Goal: Task Accomplishment & Management: Manage account settings

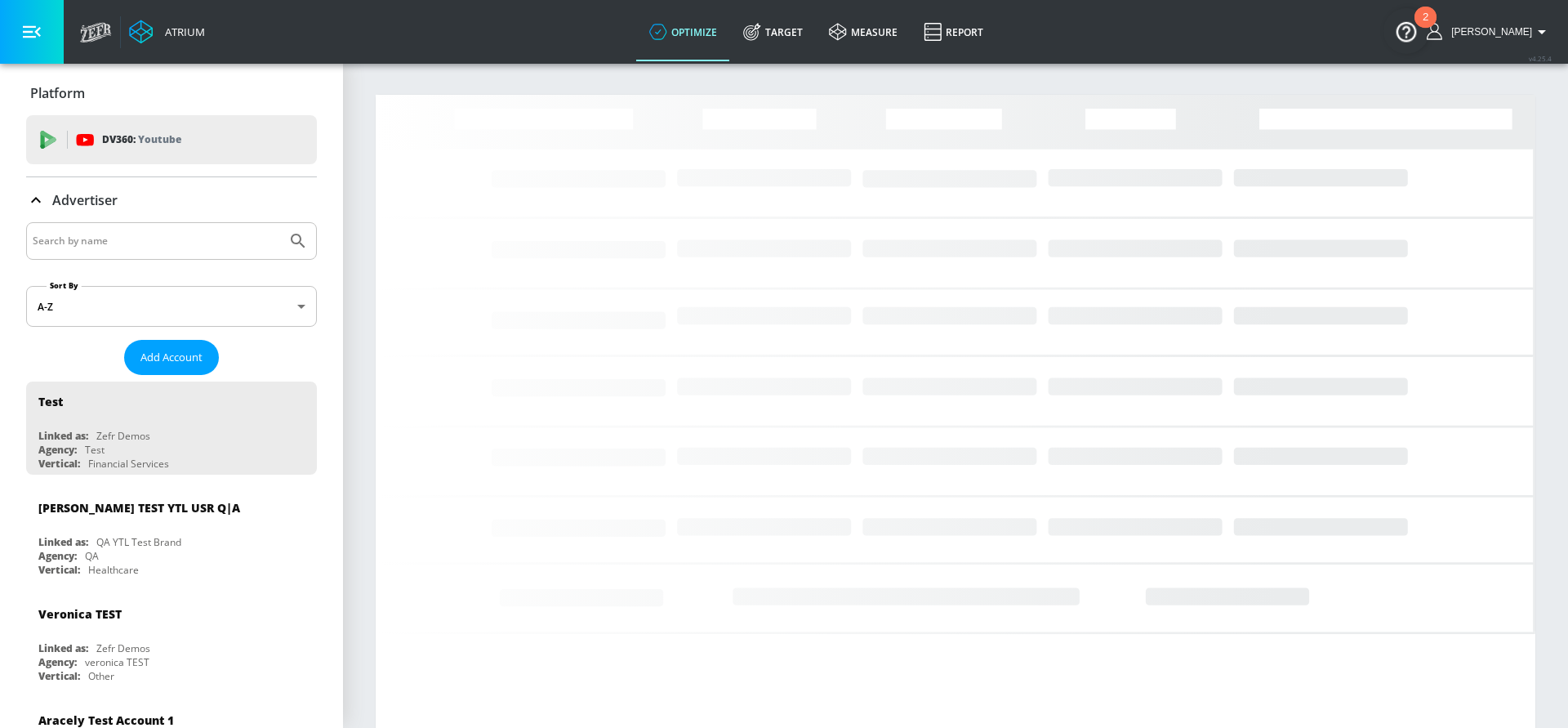
click at [230, 237] on input "Search by name" at bounding box center [156, 241] width 248 height 21
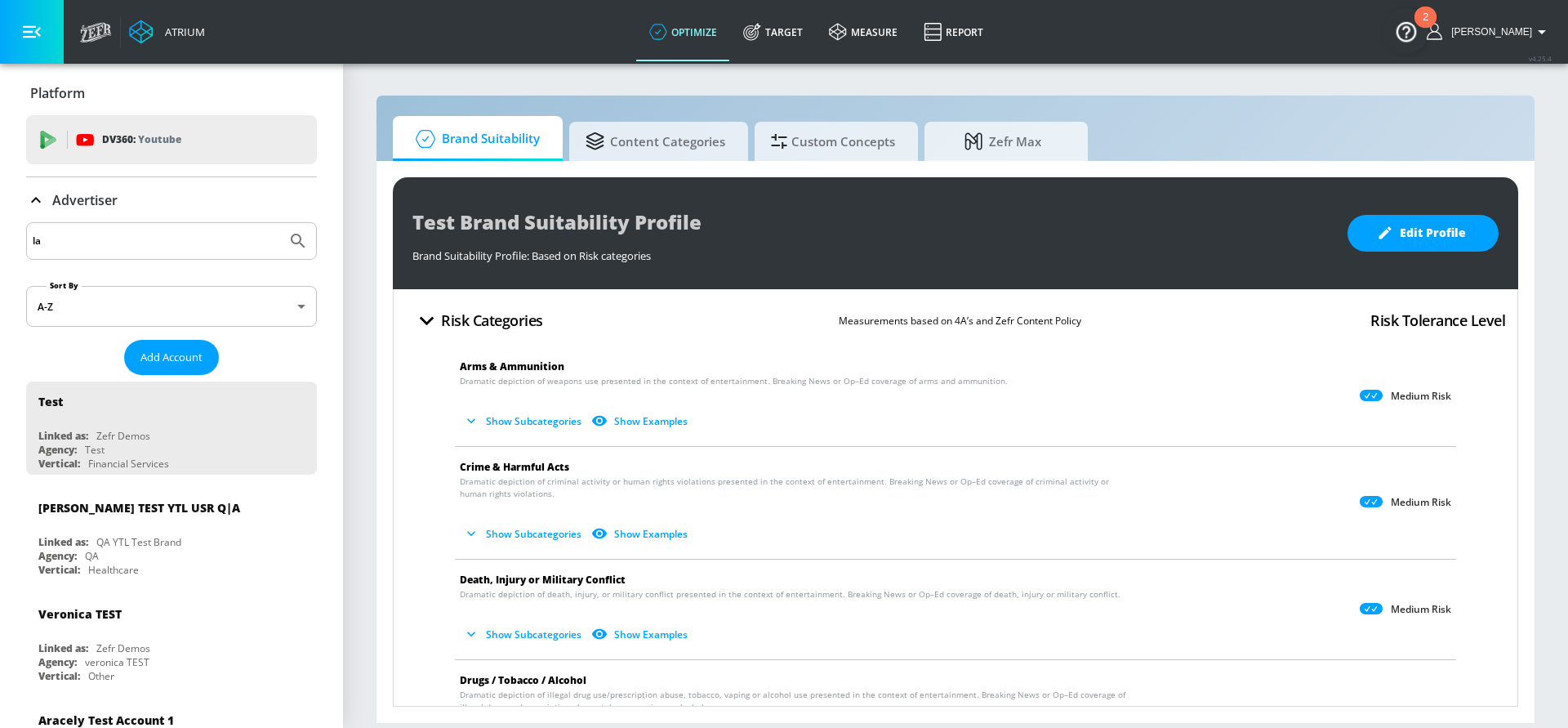
type input "l"
type input "[GEOGRAPHIC_DATA]"
click at [280, 222] on button "Submit Search" at bounding box center [298, 240] width 36 height 36
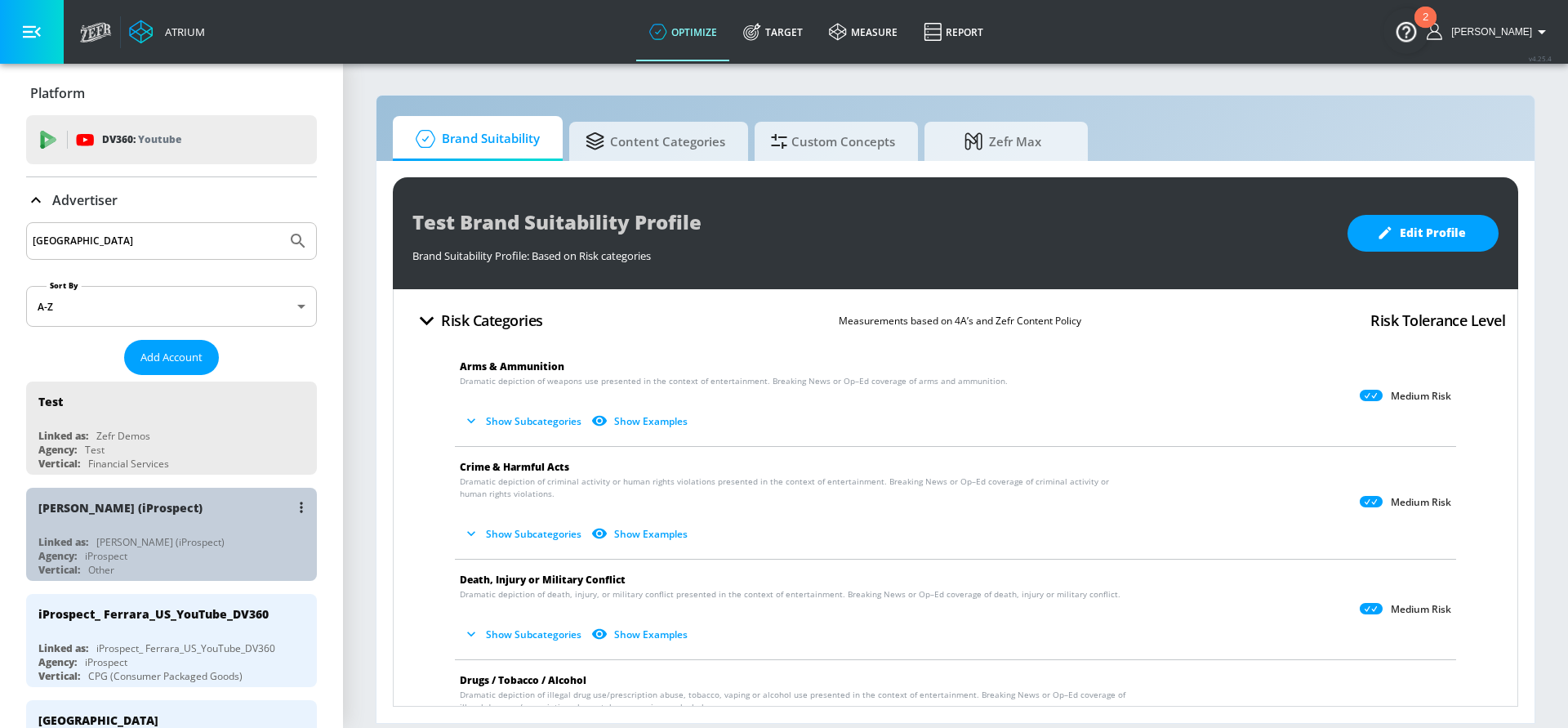
click at [136, 519] on div "[PERSON_NAME] (iProspect)" at bounding box center [175, 507] width 274 height 39
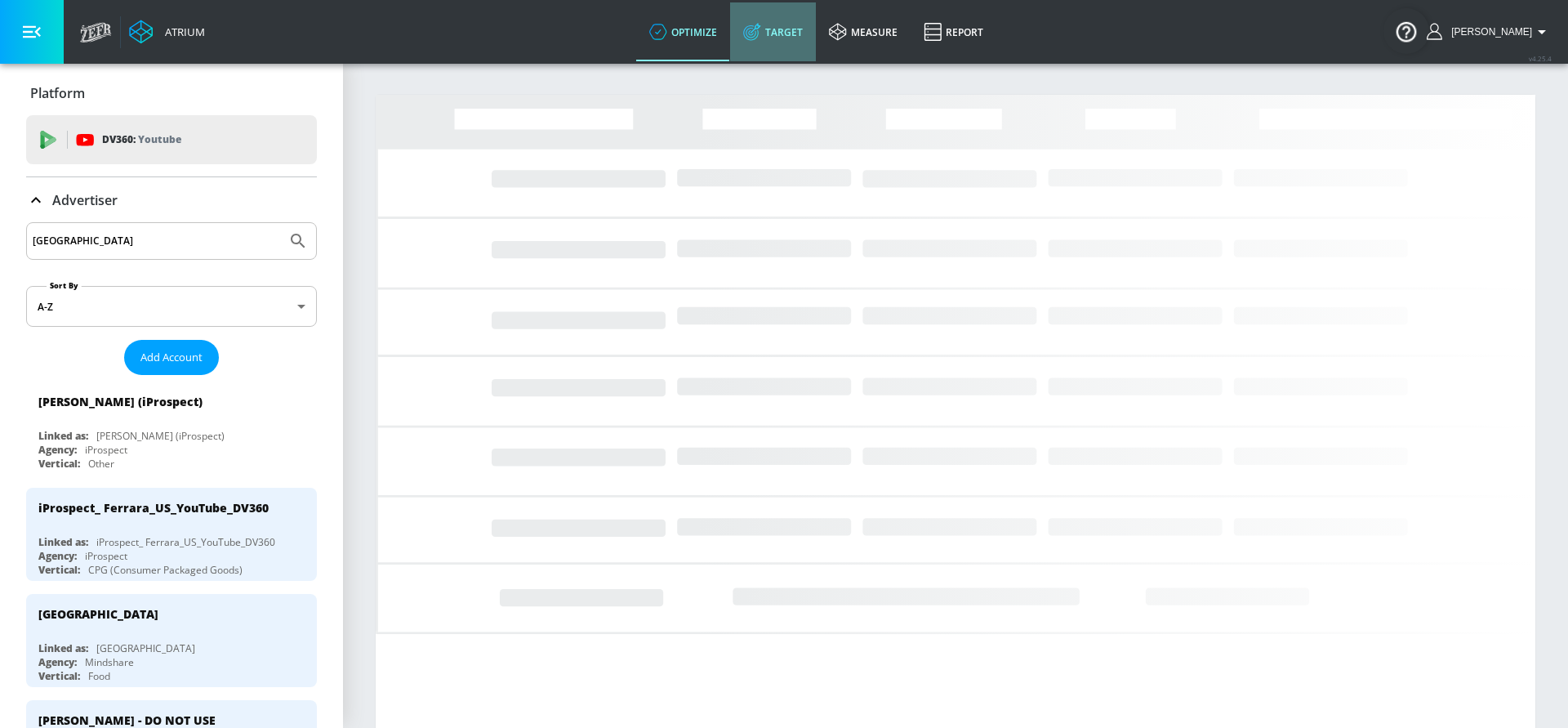
click at [784, 38] on link "Target" at bounding box center [773, 32] width 86 height 59
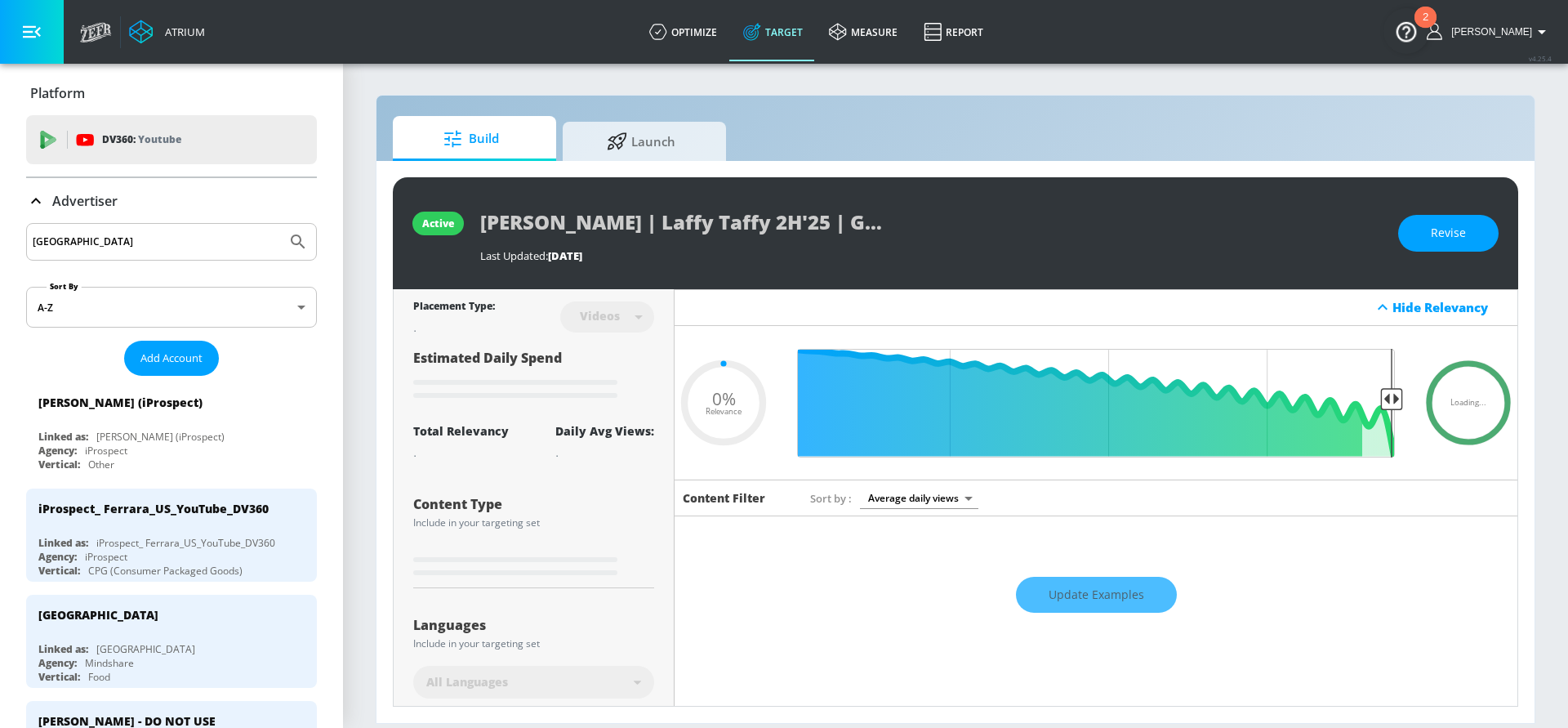
type input "0.25"
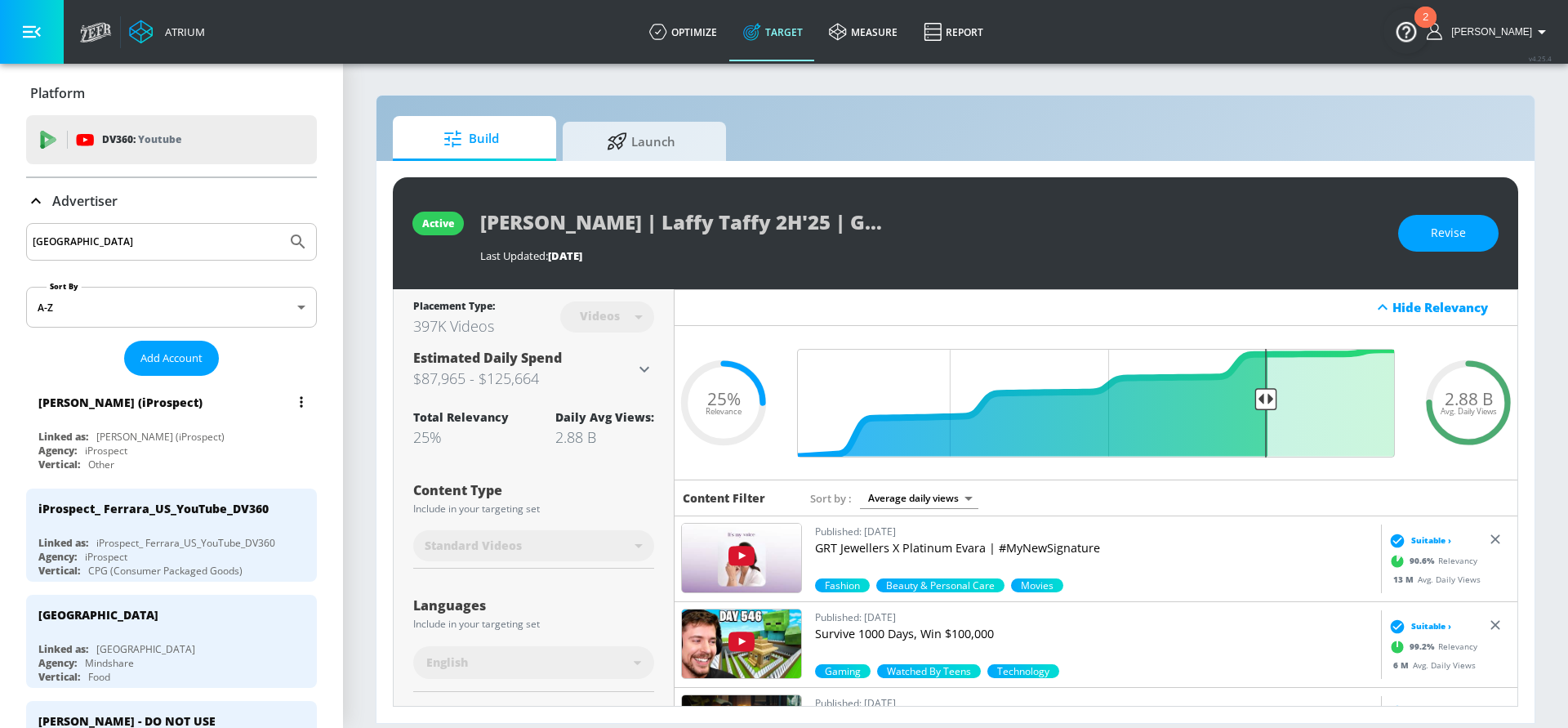
click at [136, 433] on div "[PERSON_NAME] (iProspect)" at bounding box center [160, 436] width 128 height 14
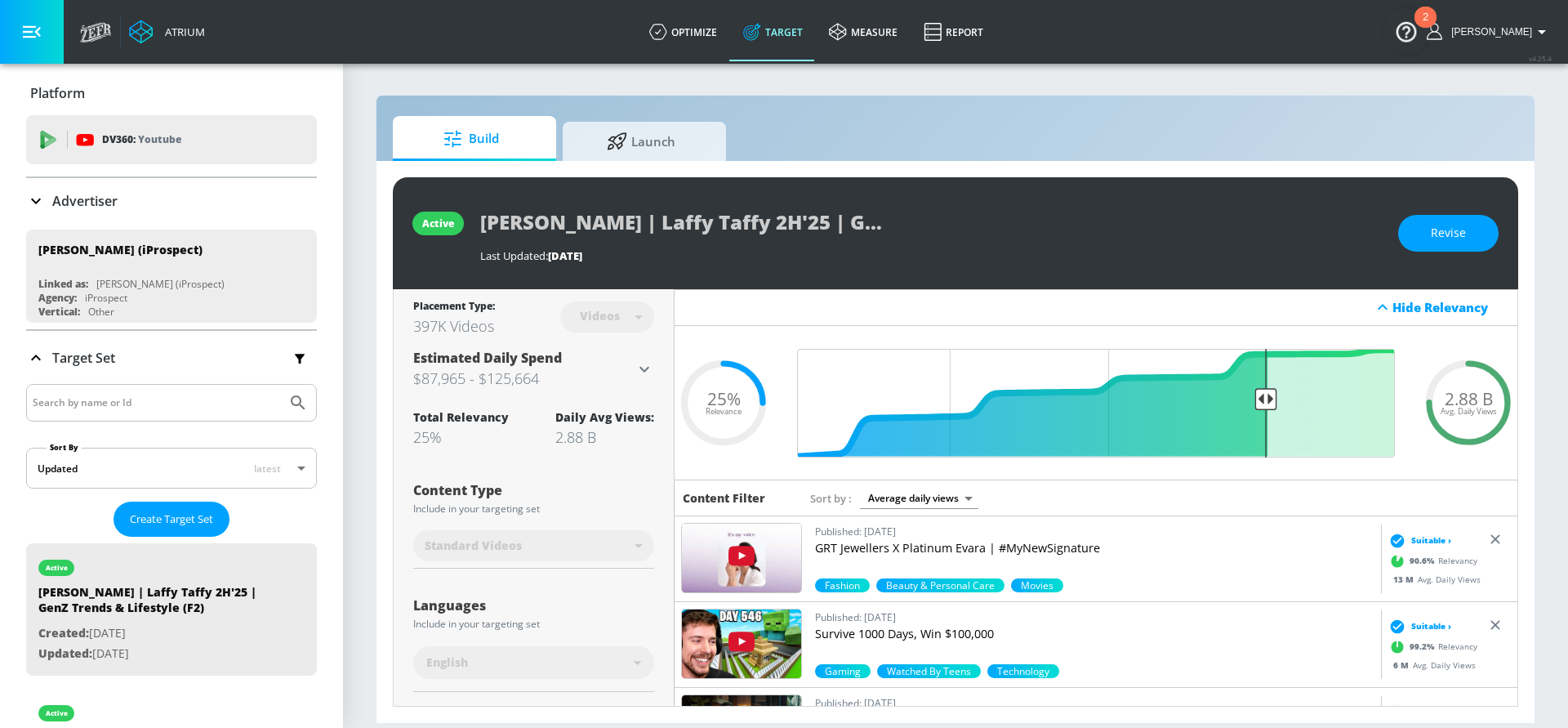
click at [89, 404] on input "Search by name or Id" at bounding box center [156, 403] width 248 height 21
type input "laffy taffy"
click at [280, 384] on button "Submit Search" at bounding box center [298, 402] width 36 height 36
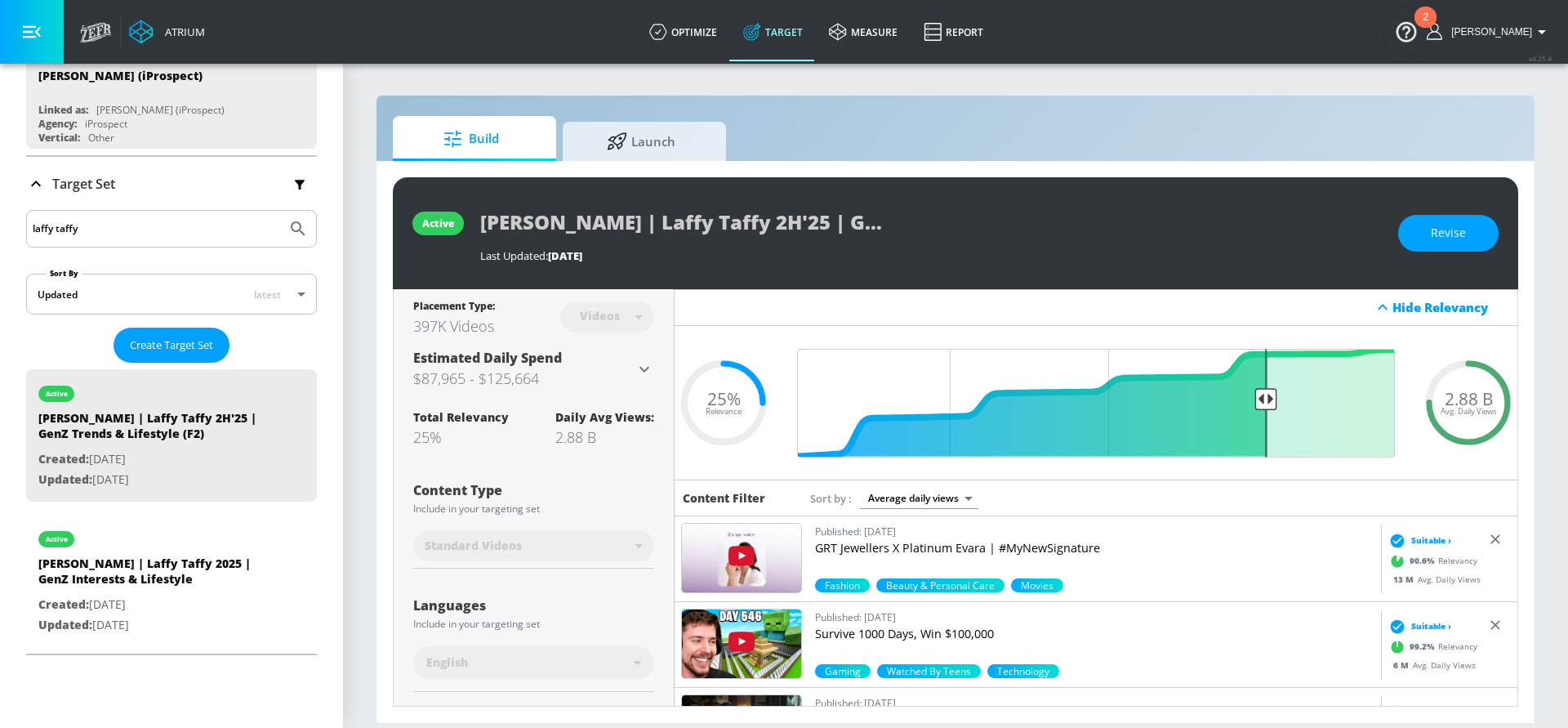
scroll to position [263, 0]
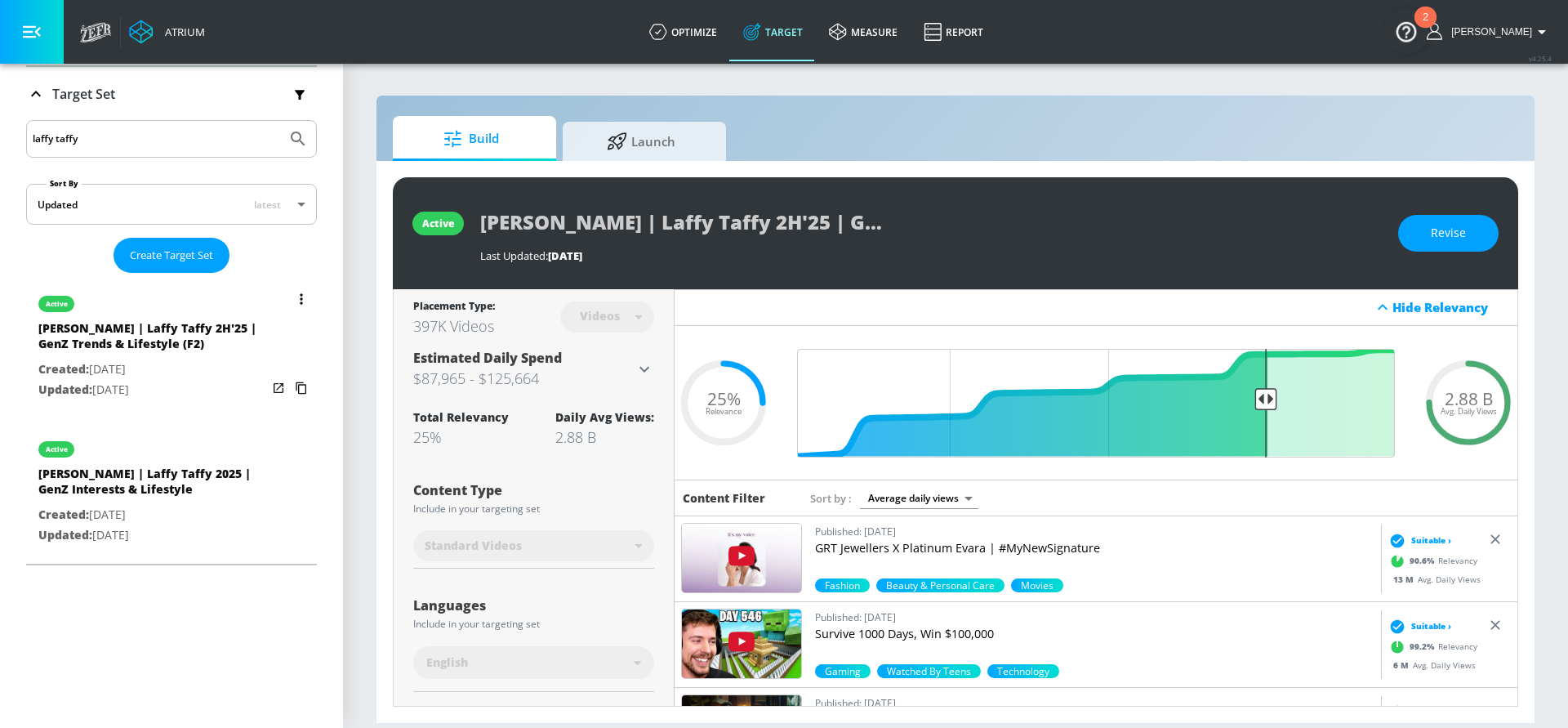
click at [302, 303] on button "list of Target Set" at bounding box center [301, 299] width 22 height 22
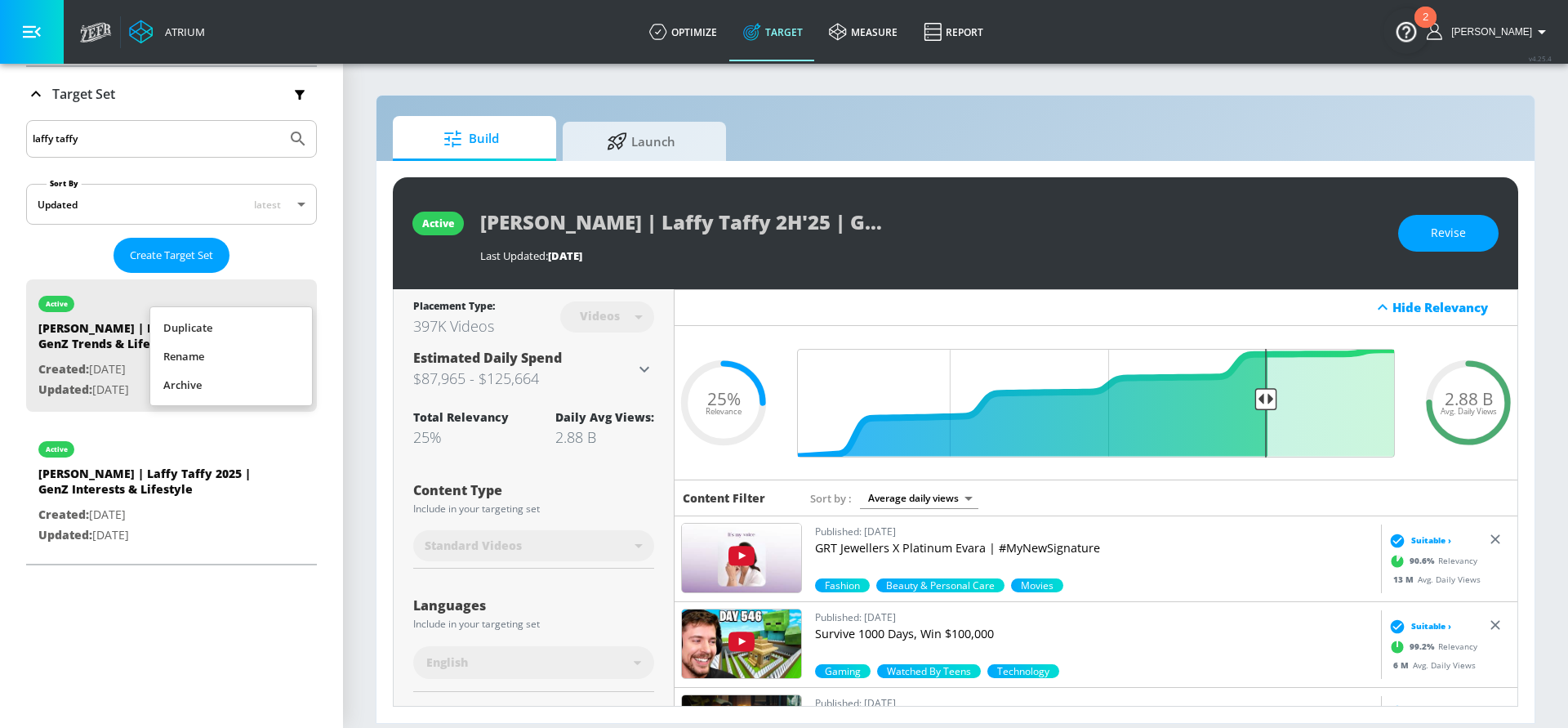
click at [271, 322] on li "Duplicate" at bounding box center [231, 327] width 162 height 28
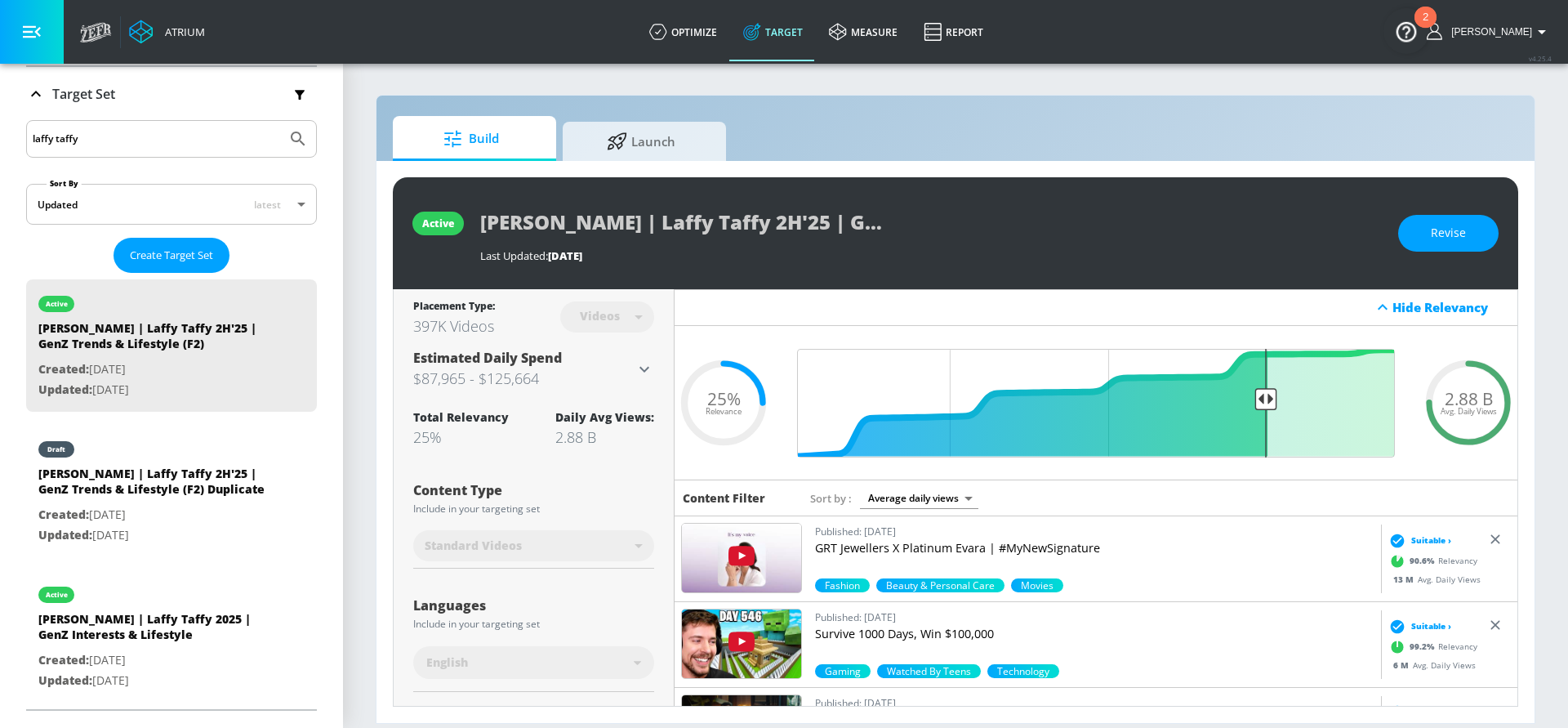
drag, startPoint x: 152, startPoint y: 477, endPoint x: 666, endPoint y: 296, distance: 544.9
click at [152, 478] on div "[PERSON_NAME] | Laffy Taffy 2H'25 | GenZ Trends & Lifestyle (F2) Duplicate" at bounding box center [152, 485] width 228 height 39
type input "[PERSON_NAME] | Laffy Taffy 2H'25 | GenZ Trends & Lifestyle (F2) Duplicate"
type input "0.05"
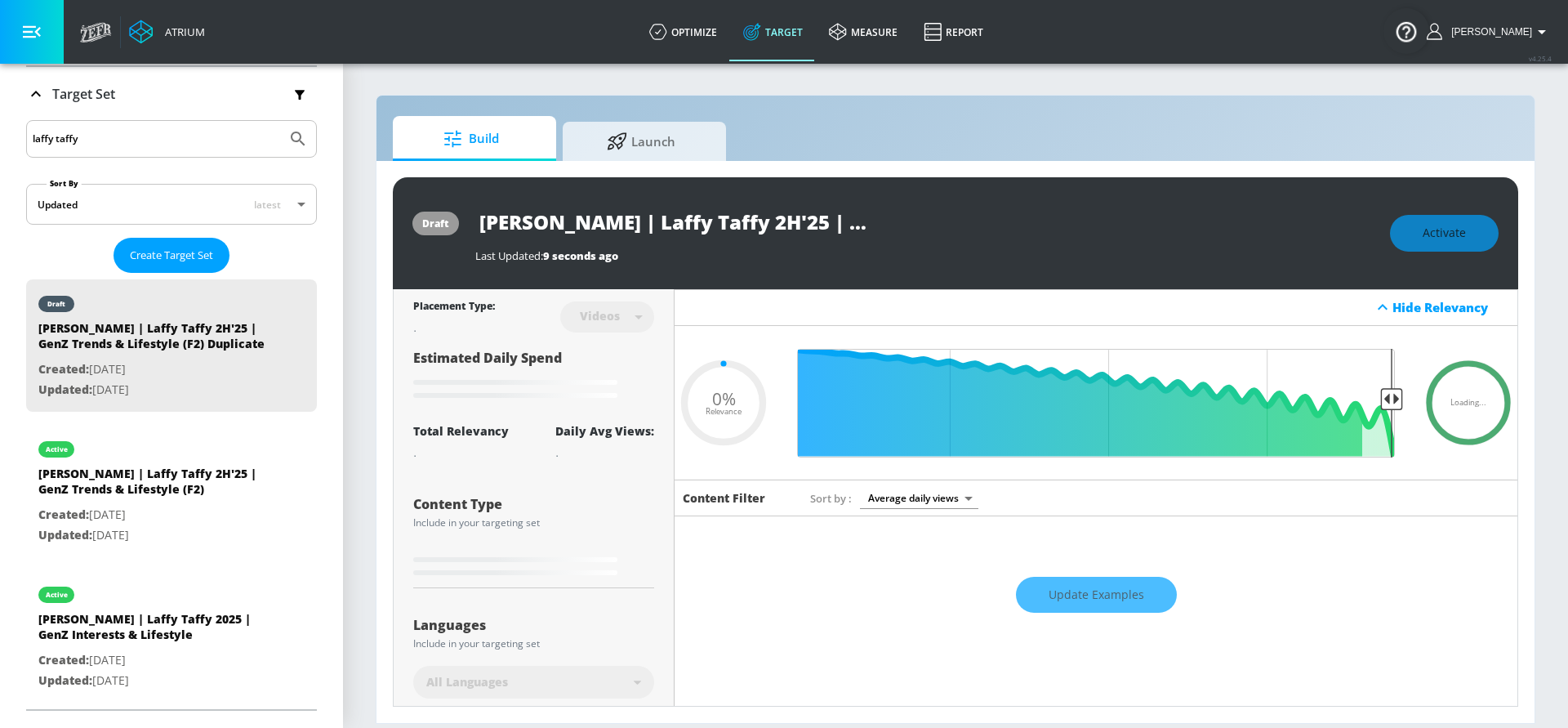
click at [746, 231] on input "[PERSON_NAME] | Laffy Taffy 2H'25 | GenZ Trends & Lifestyle (F2) Duplicate" at bounding box center [679, 222] width 408 height 37
drag, startPoint x: 771, startPoint y: 227, endPoint x: 999, endPoint y: 215, distance: 228.3
click at [999, 215] on div "[PERSON_NAME] | Laffy Taffy 2H'25 | GenZ Trends & Lifestyle (F2) Duplicate" at bounding box center [924, 222] width 899 height 37
click at [847, 223] on input "[PERSON_NAME] | Laffy Taffy 2H'25 | GenZ Trends & Lifestyle (F2) Duplicate" at bounding box center [679, 222] width 408 height 37
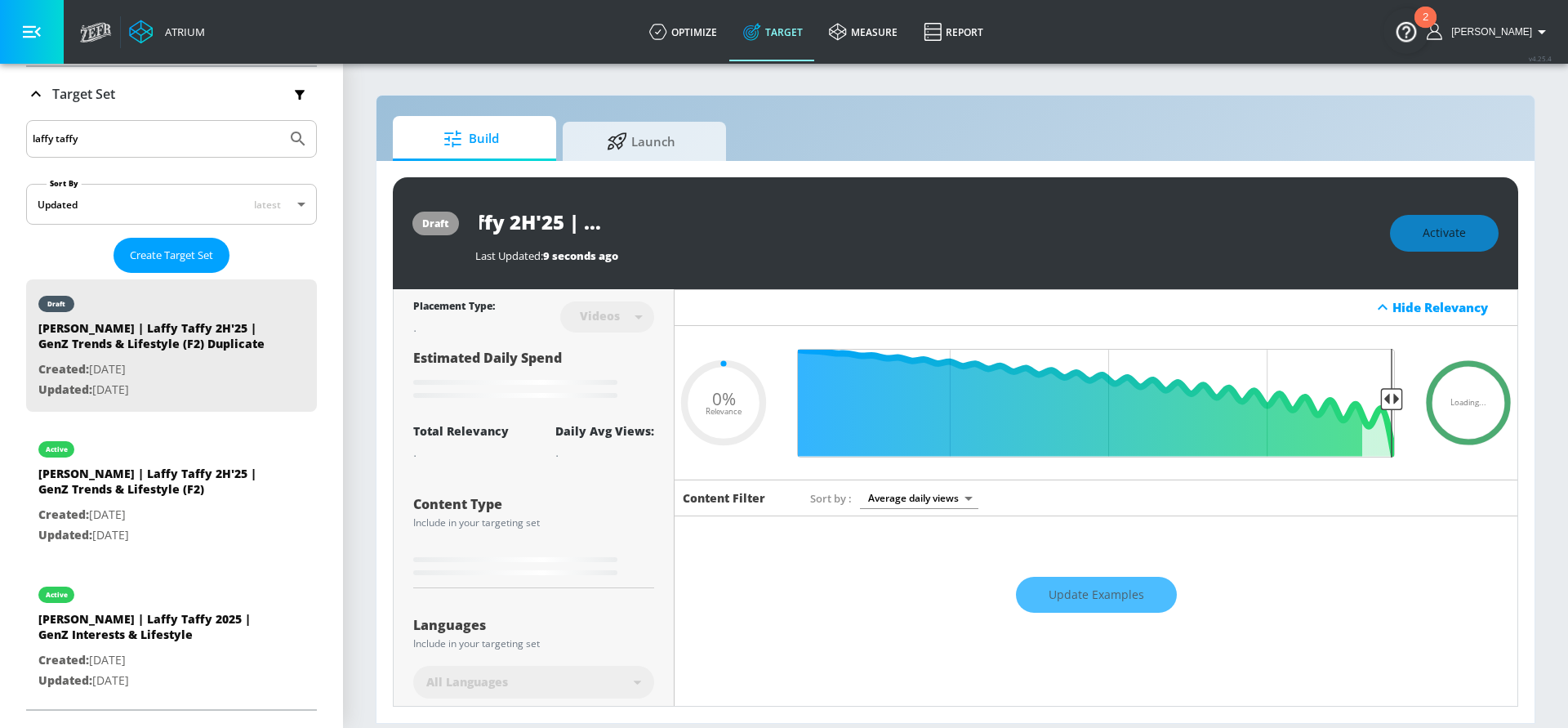
drag, startPoint x: 785, startPoint y: 222, endPoint x: 945, endPoint y: 224, distance: 160.0
click at [945, 224] on div "[PERSON_NAME] | Laffy Taffy 2H'25 | GenZ Trends & Lifestyle (F2) Duplicate" at bounding box center [924, 222] width 899 height 37
type input "[PERSON_NAME] | Laffy Taffy 2H'25 | GenZ Trends & Lifestyle (F2) -"
type input "0.05"
type input "[PERSON_NAME] | Laffy Taffy 2H'25 | GenZ Trends & Lifestyle (F2) -"
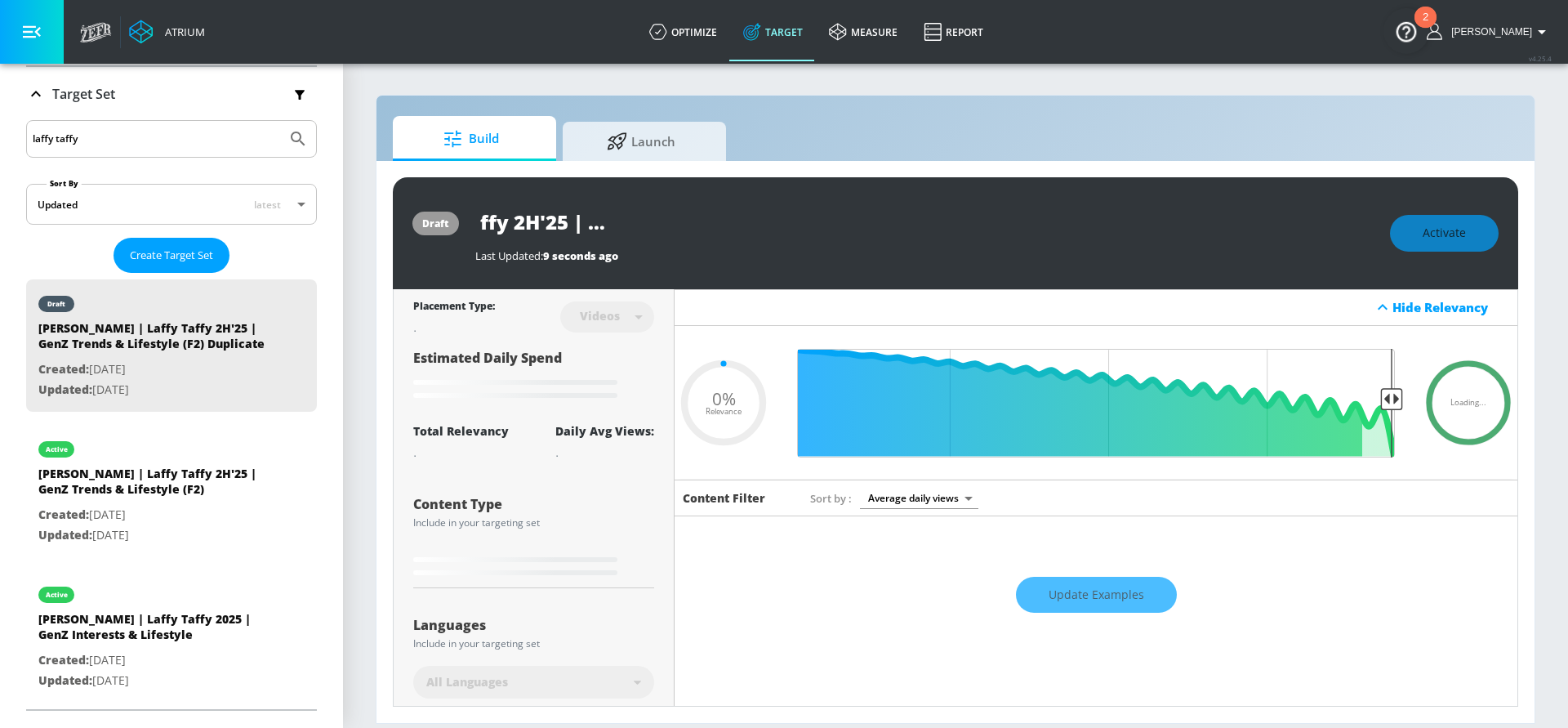
type input "0.05"
type input "[PERSON_NAME] | Laffy Taffy 2H'25 | GenZ Trends & Lifestyle (F2) - C"
type input "0.05"
type input "[PERSON_NAME] | Laffy Taffy 2H'25 | GenZ Trends & Lifestyle (F2) - Ch"
type input "0.05"
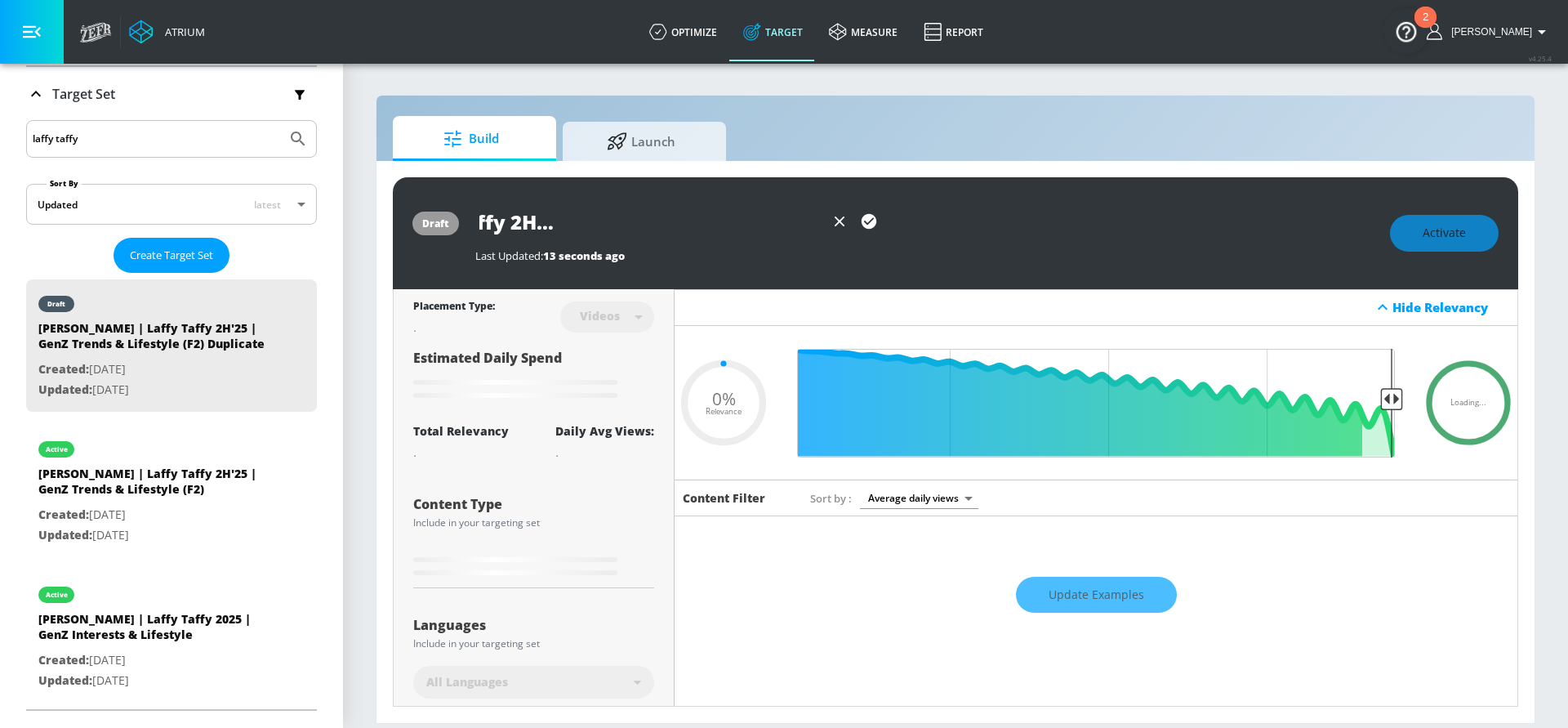
type input "[PERSON_NAME] | Laffy Taffy 2H'25 | GenZ Trends & Lifestyle (F2) - Cha"
type input "0.05"
type input "[PERSON_NAME] | Laffy Taffy 2H'25 | GenZ Trends & Lifestyle (F2) - [PERSON_NAME]"
type input "0.05"
type input "[PERSON_NAME] | Laffy Taffy 2H'25 | GenZ Trends & Lifestyle (F2) - [PERSON_NAME]"
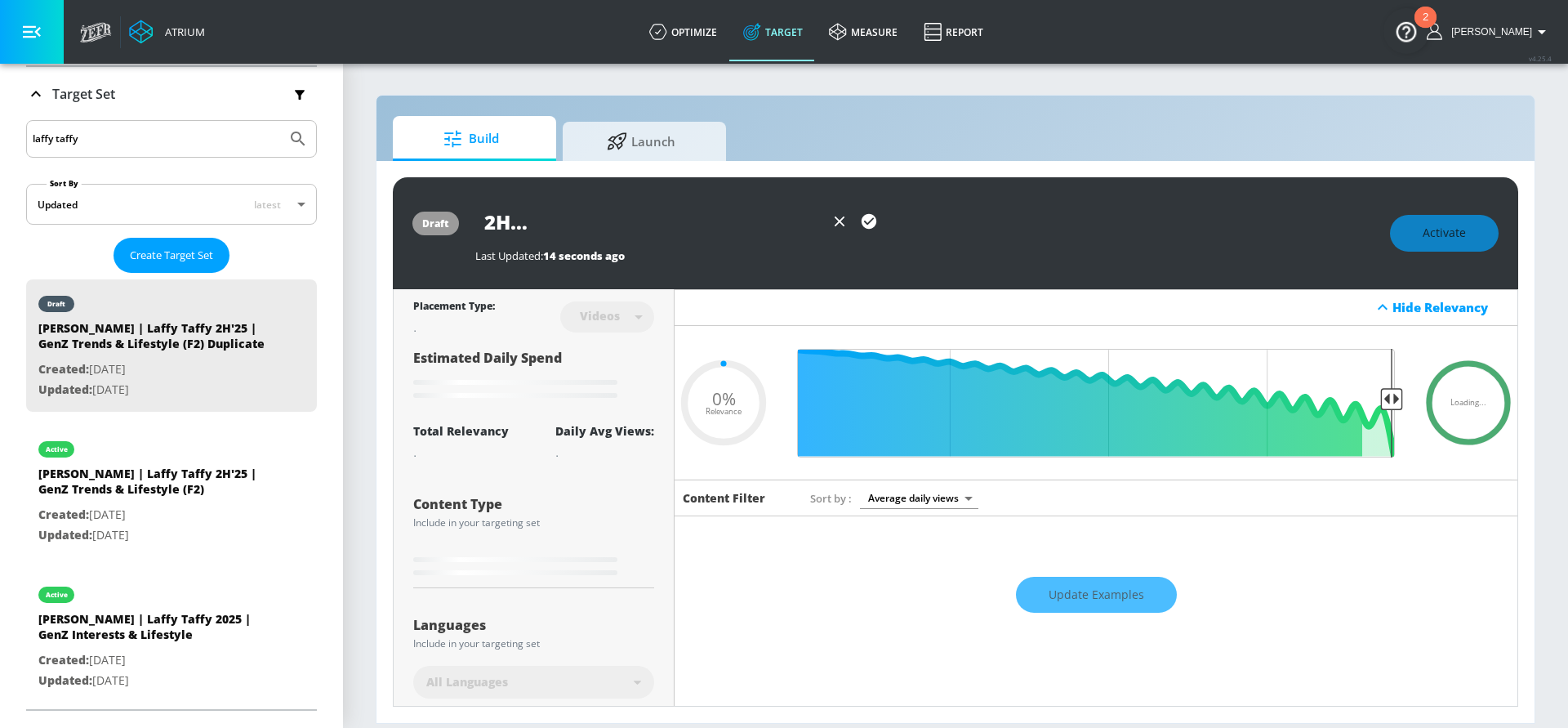
type input "0.05"
type input "[PERSON_NAME] | Laffy Taffy 2H'25 | GenZ Trends & Lifestyle (F2) - Channe"
type input "0.05"
type input "[PERSON_NAME] | Laffy Taffy 2H'25 | GenZ Trends & Lifestyle (F2) - Channel"
type input "0.05"
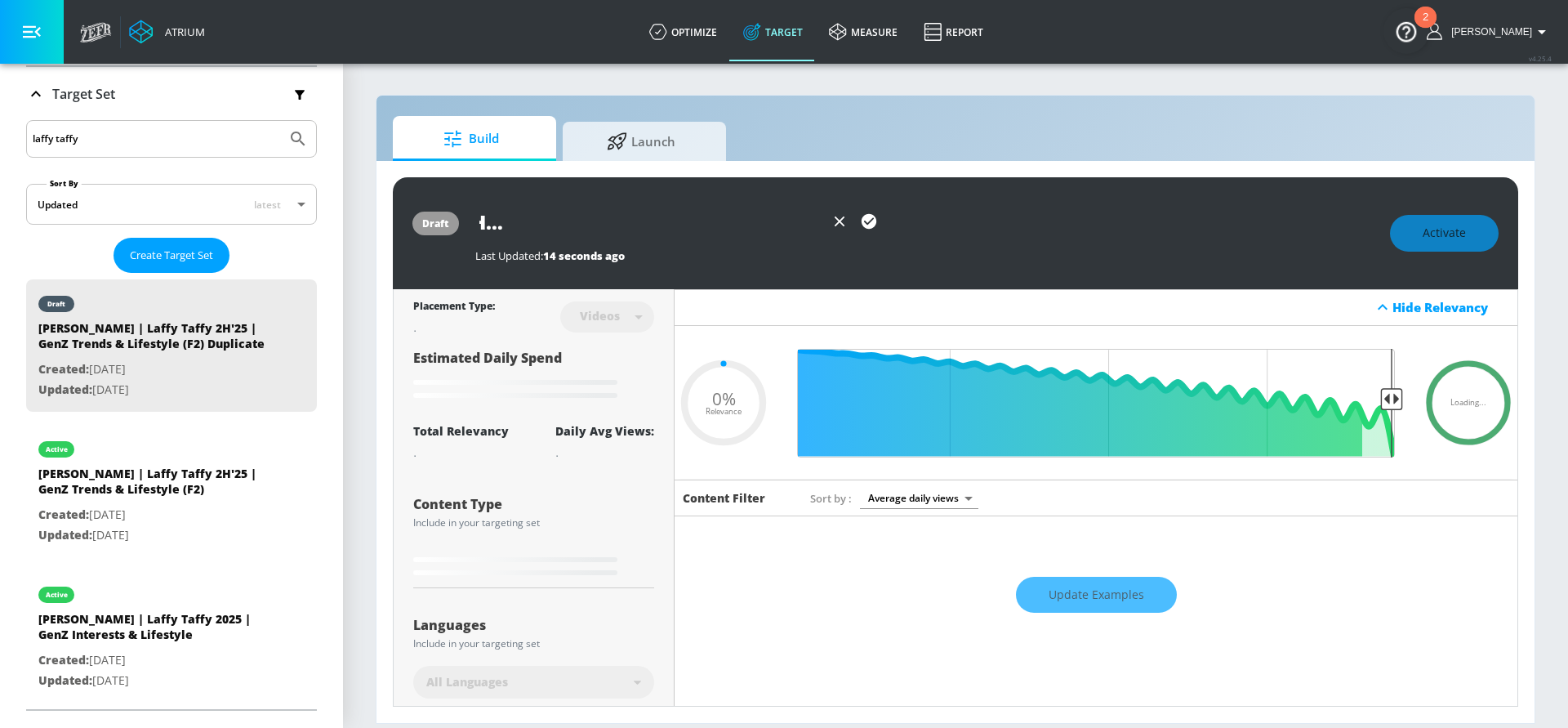
type input "[PERSON_NAME] | Laffy Taffy 2H'25 | GenZ Trends & Lifestyle (F2) - Channel"
type input "0.05"
type input "[PERSON_NAME] | Laffy Taffy 2H'25 | GenZ Trends & Lifestyle (F2) - Channel T"
type input "0.05"
type input "[PERSON_NAME] | Laffy Taffy 2H'25 | GenZ Trends & Lifestyle (F2) - Channel Ta"
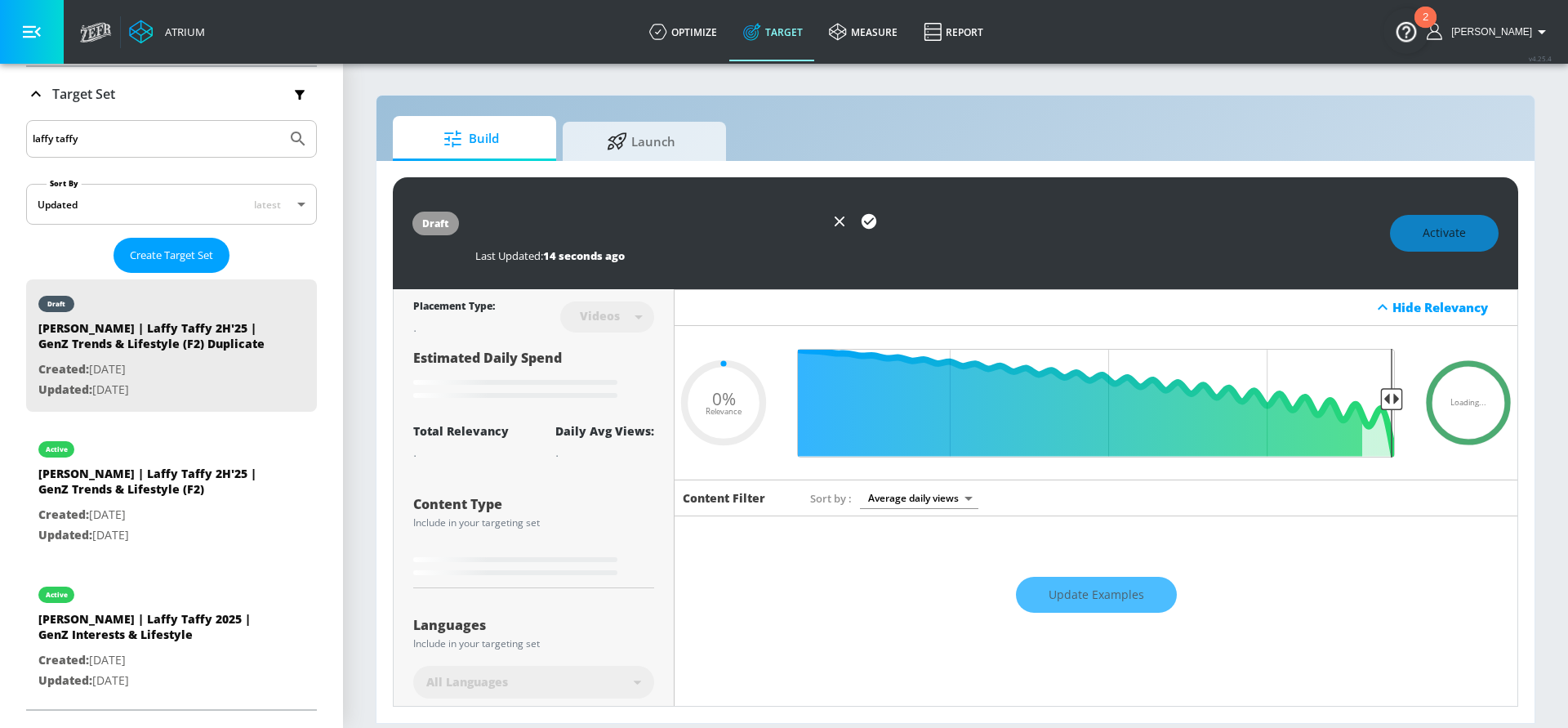
type input "0.05"
type input "[PERSON_NAME] | Laffy Taffy 2H'25 | GenZ Trends & Lifestyle (F2) - Channel Tar"
type input "0.05"
type input "[PERSON_NAME] | Laffy Taffy 2H'25 | GenZ Trends & Lifestyle (F2) - Channel Targ"
type input "0.05"
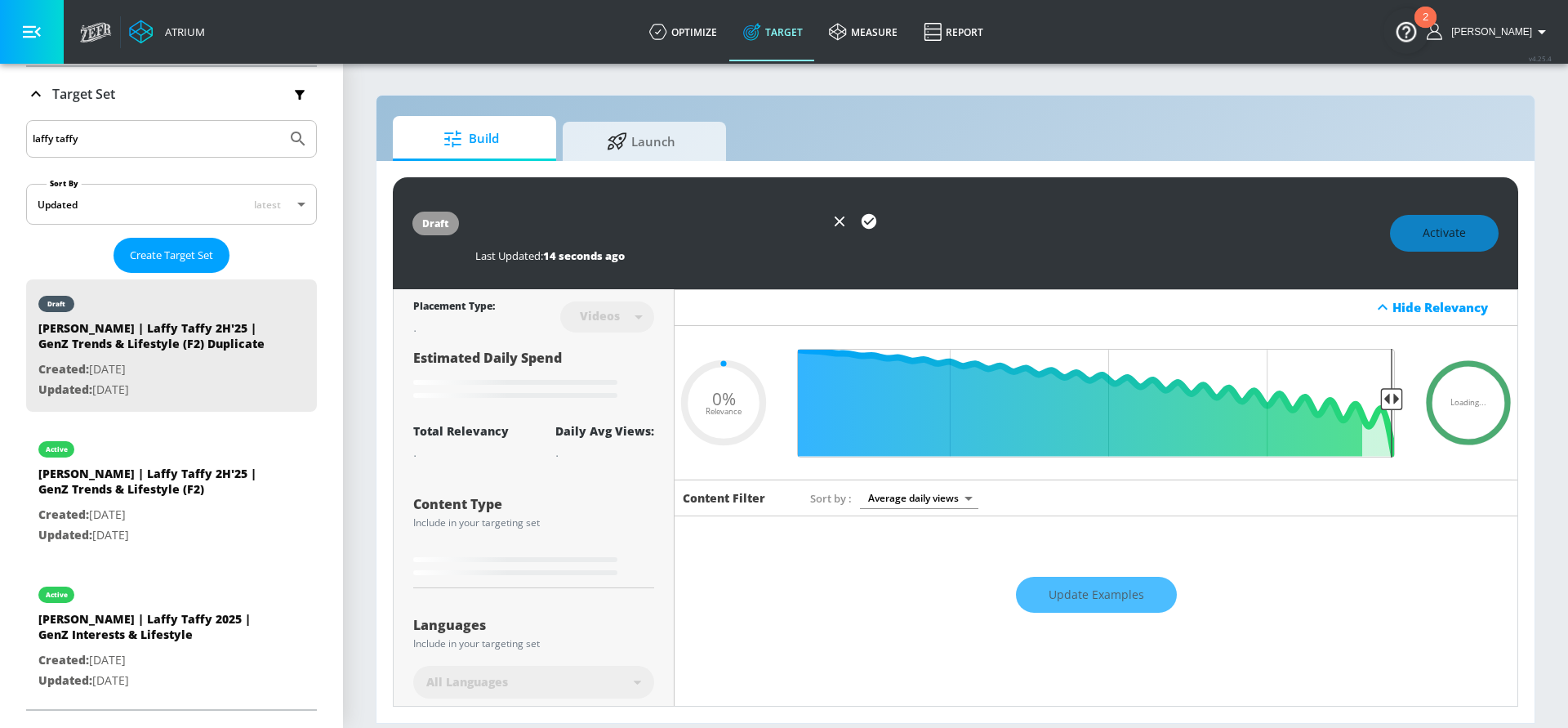
type input "[PERSON_NAME] | Laffy Taffy 2H'25 | GenZ Trends & Lifestyle (F2) - Channel Targe"
type input "0.05"
type input "[PERSON_NAME] | Laffy Taffy 2H'25 | GenZ Trends & Lifestyle (F2) - Channel Targ…"
type input "0.05"
type input "[PERSON_NAME] | Laffy Taffy 2H'25 | GenZ Trends & Lifestyle (F2) - Channel Targ…"
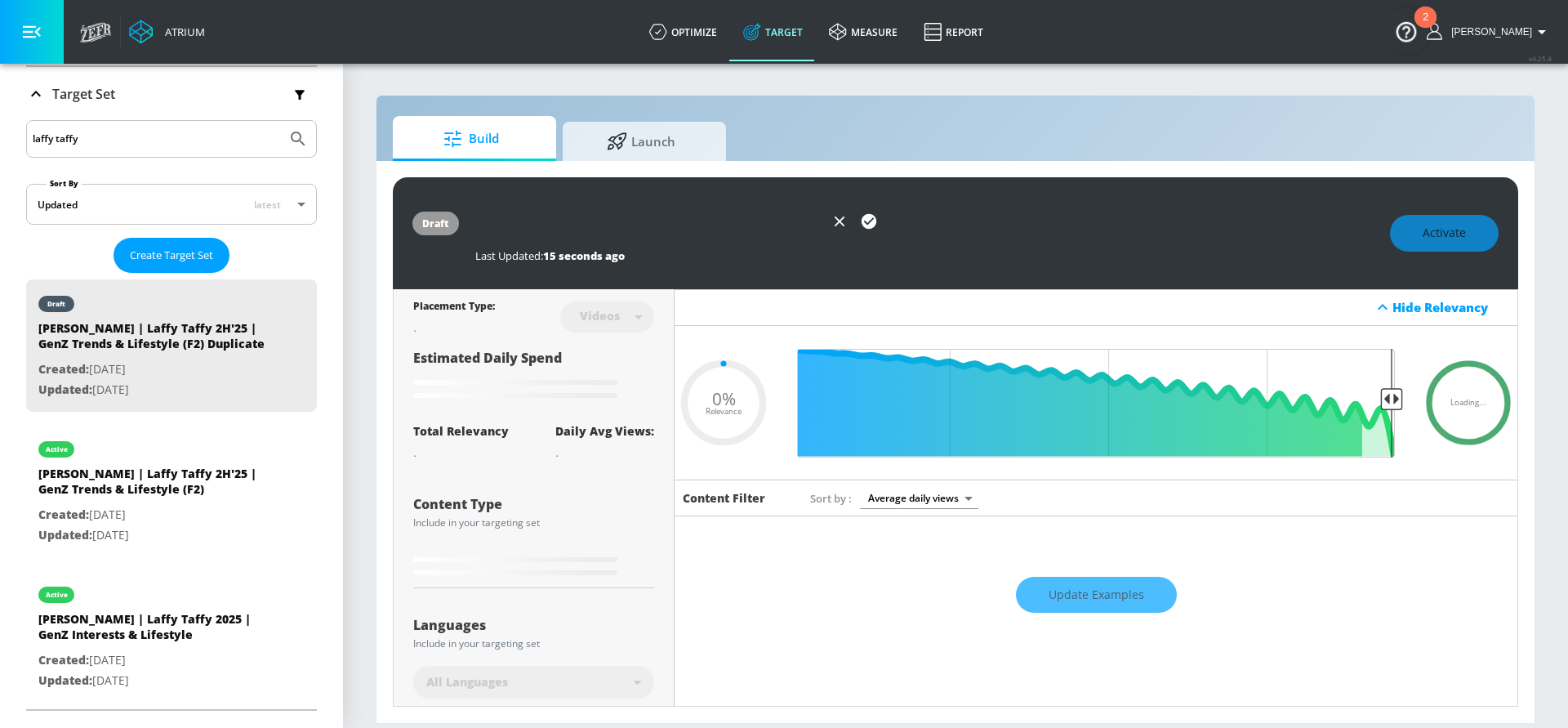
type input "0.05"
type input "[PERSON_NAME] | Laffy Taffy 2H'25 | GenZ Trends & Lifestyle (F2) - Channel Targ…"
type input "0.05"
type input "[PERSON_NAME] | Laffy Taffy 2H'25 | GenZ Trends & Lifestyle (F2) - Channel Targ…"
type input "0.05"
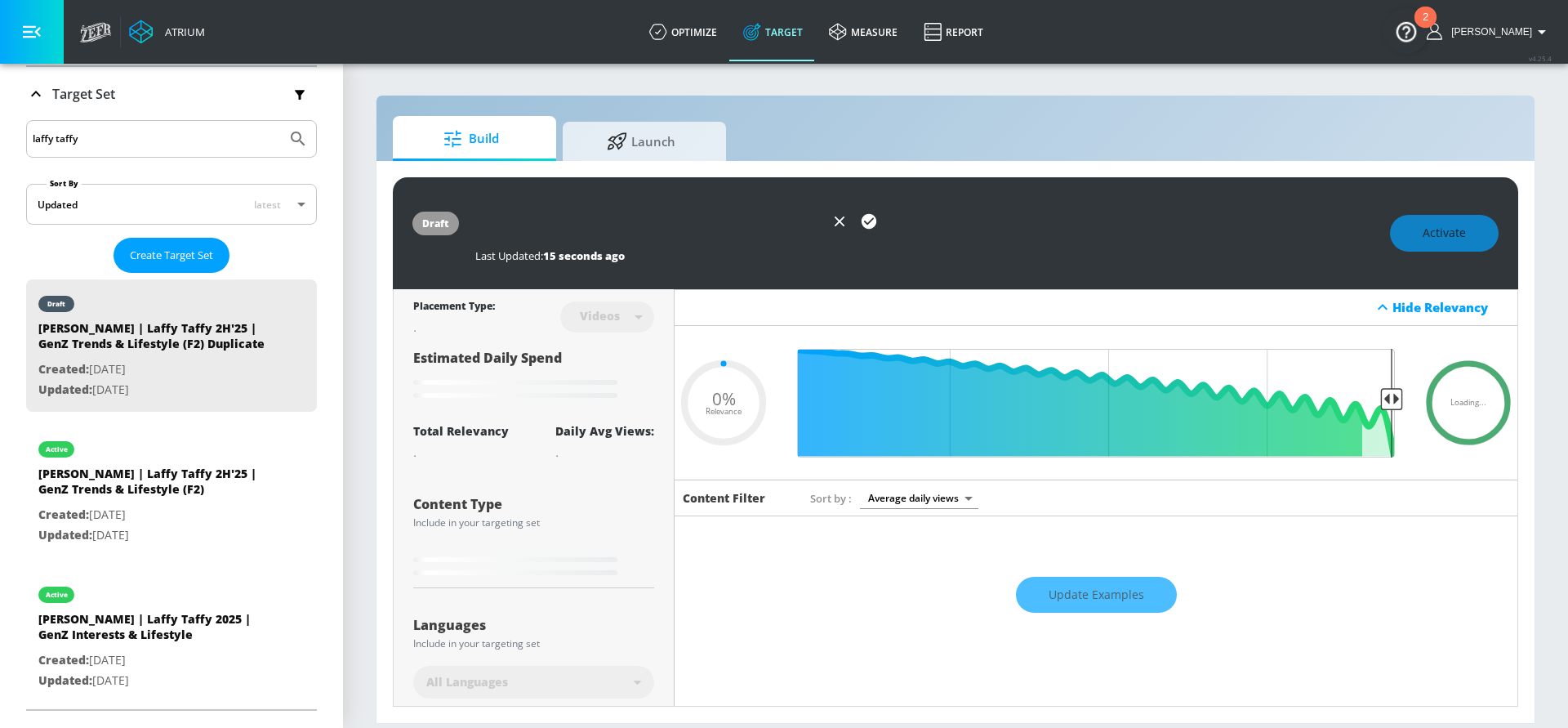
scroll to position [0, 424]
type input "[PERSON_NAME] | Laffy Taffy 2H'25 | GenZ Trends & Lifestyle (F2) - Channel Targ…"
click at [866, 227] on icon "button" at bounding box center [868, 221] width 15 height 15
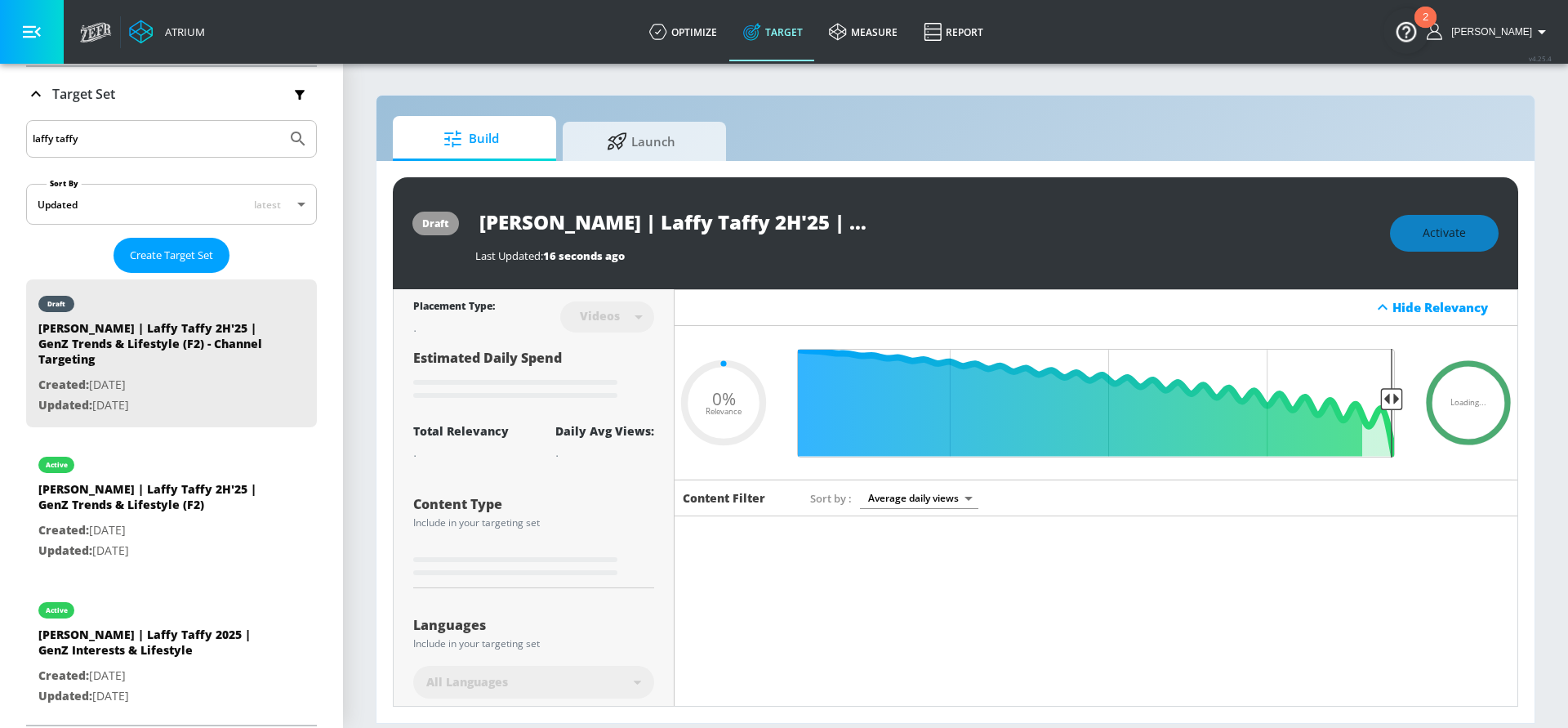
type input "0.05"
type input "[PERSON_NAME] | Laffy Taffy 2H'25 | GenZ Trends & Lifestyle (F2) Duplicate"
type input "0.25"
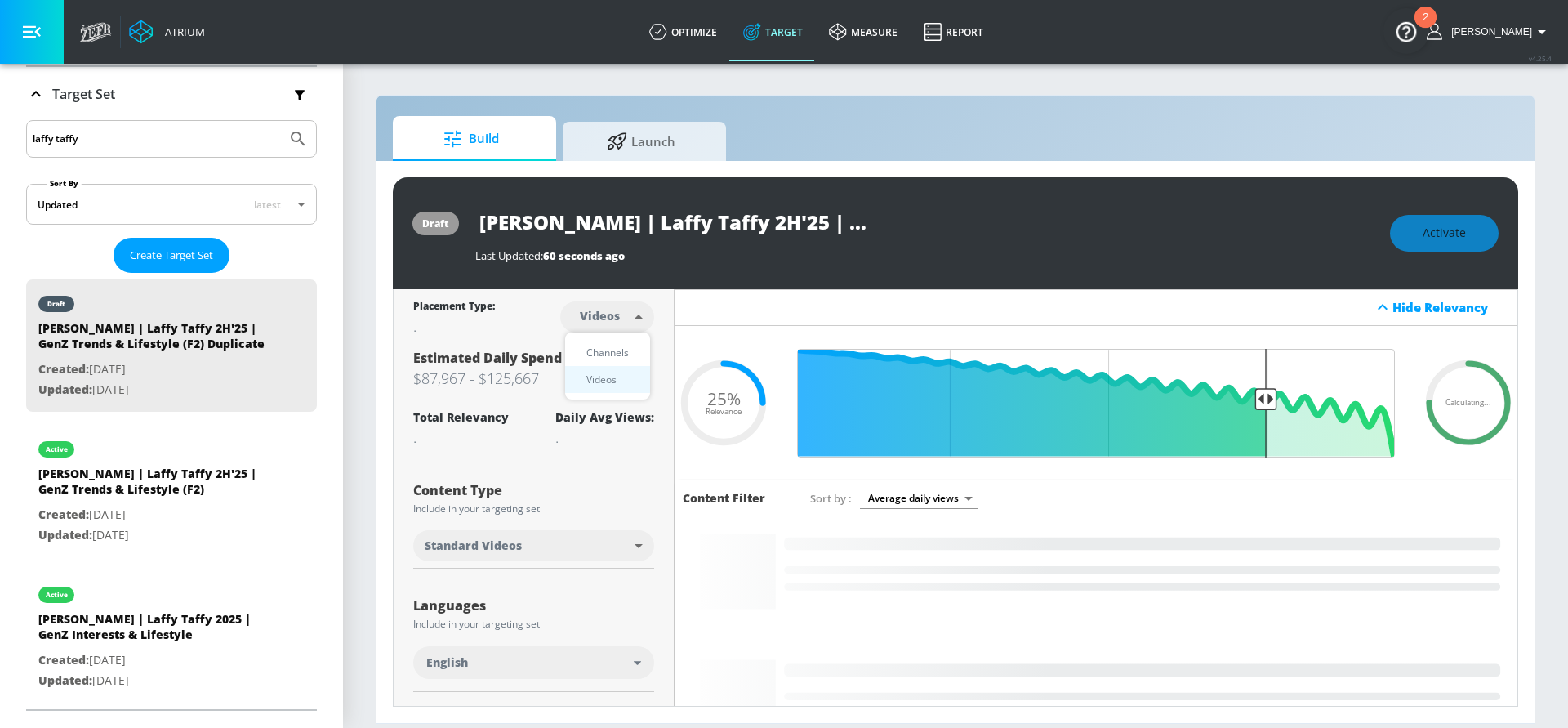
click at [644, 313] on body "Atrium optimize Target measure Report optimize Target measure Report v 4.25.4 L…" at bounding box center [784, 364] width 1568 height 728
click at [613, 353] on div "Channels" at bounding box center [608, 352] width 59 height 18
type input "channels"
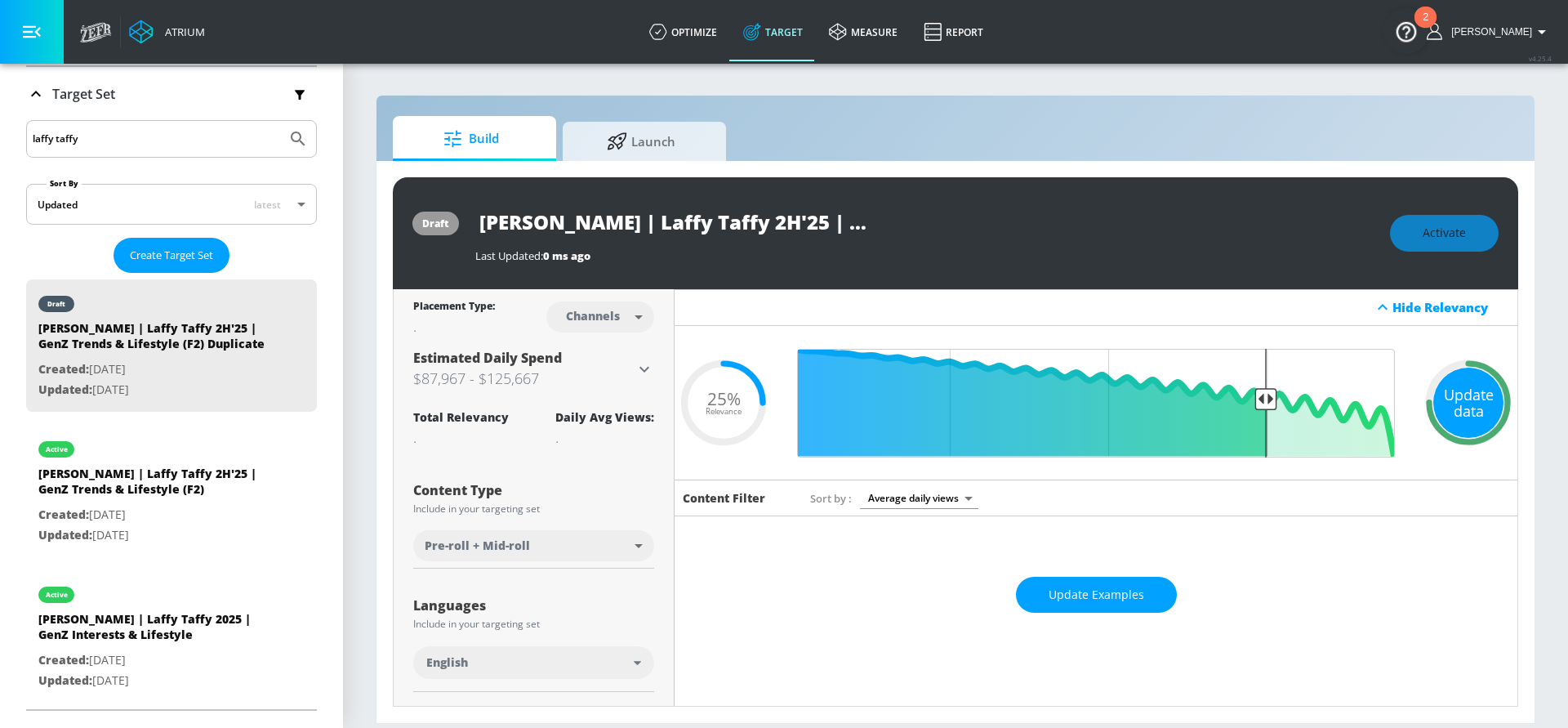
click at [1456, 414] on div "Update data" at bounding box center [1468, 403] width 70 height 70
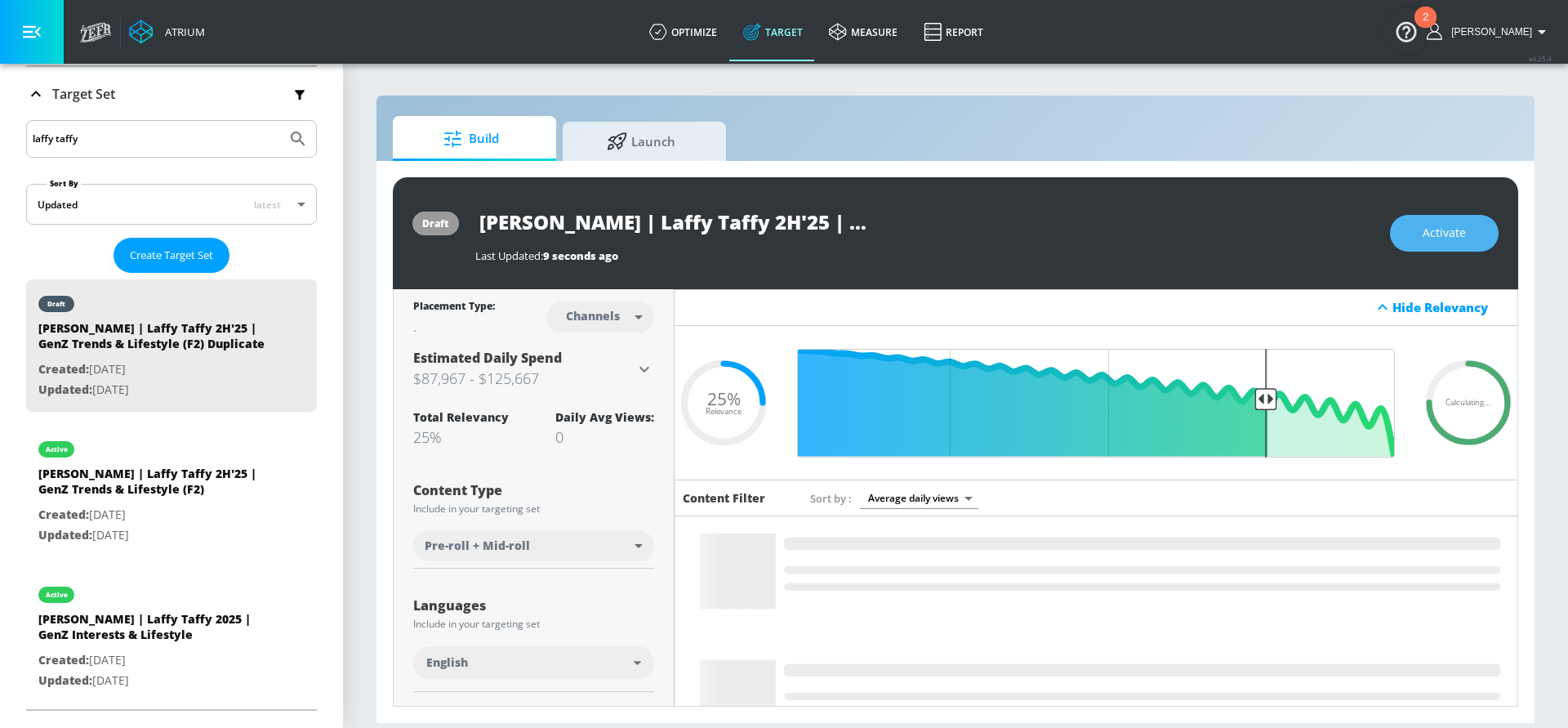
click at [1424, 239] on span "Activate" at bounding box center [1444, 232] width 43 height 20
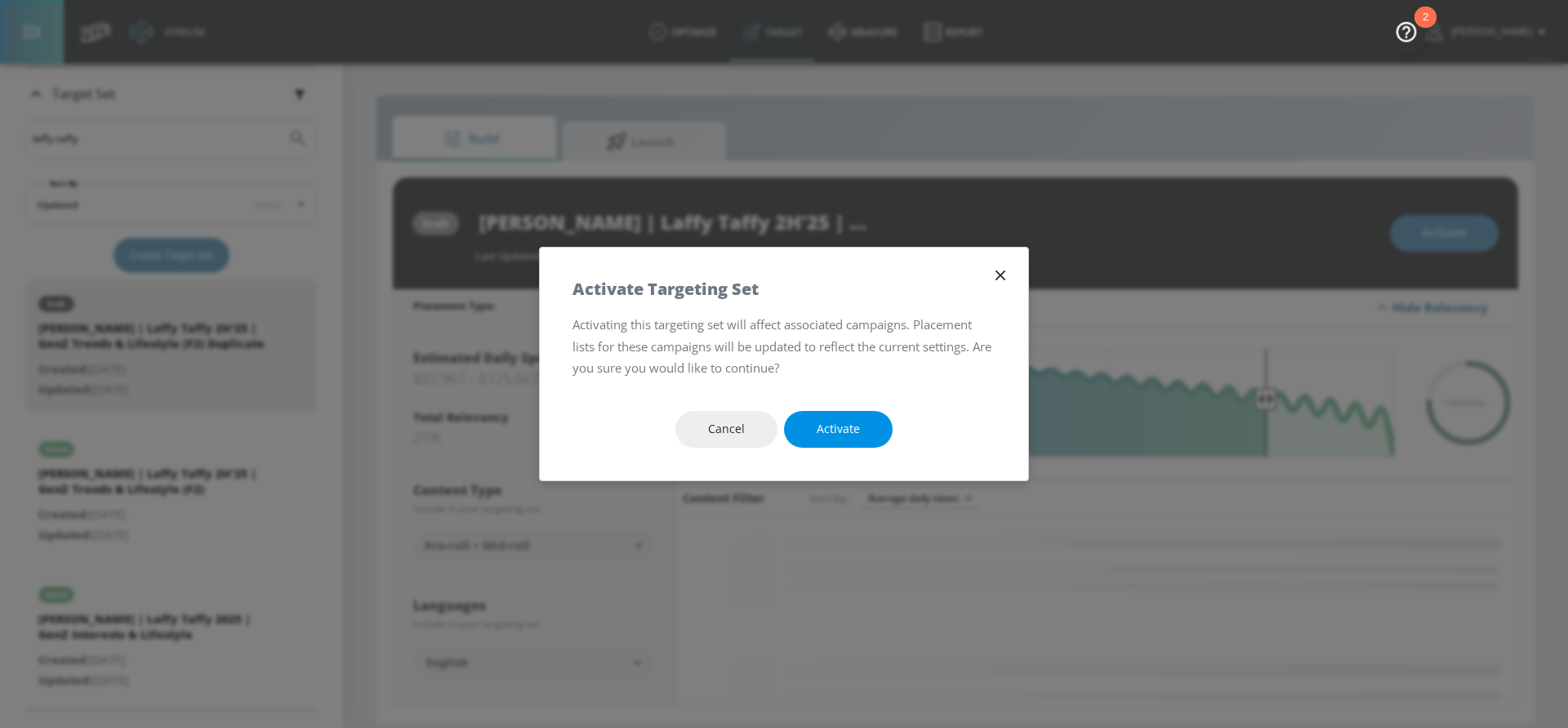
click at [869, 429] on button "Activate" at bounding box center [838, 429] width 108 height 37
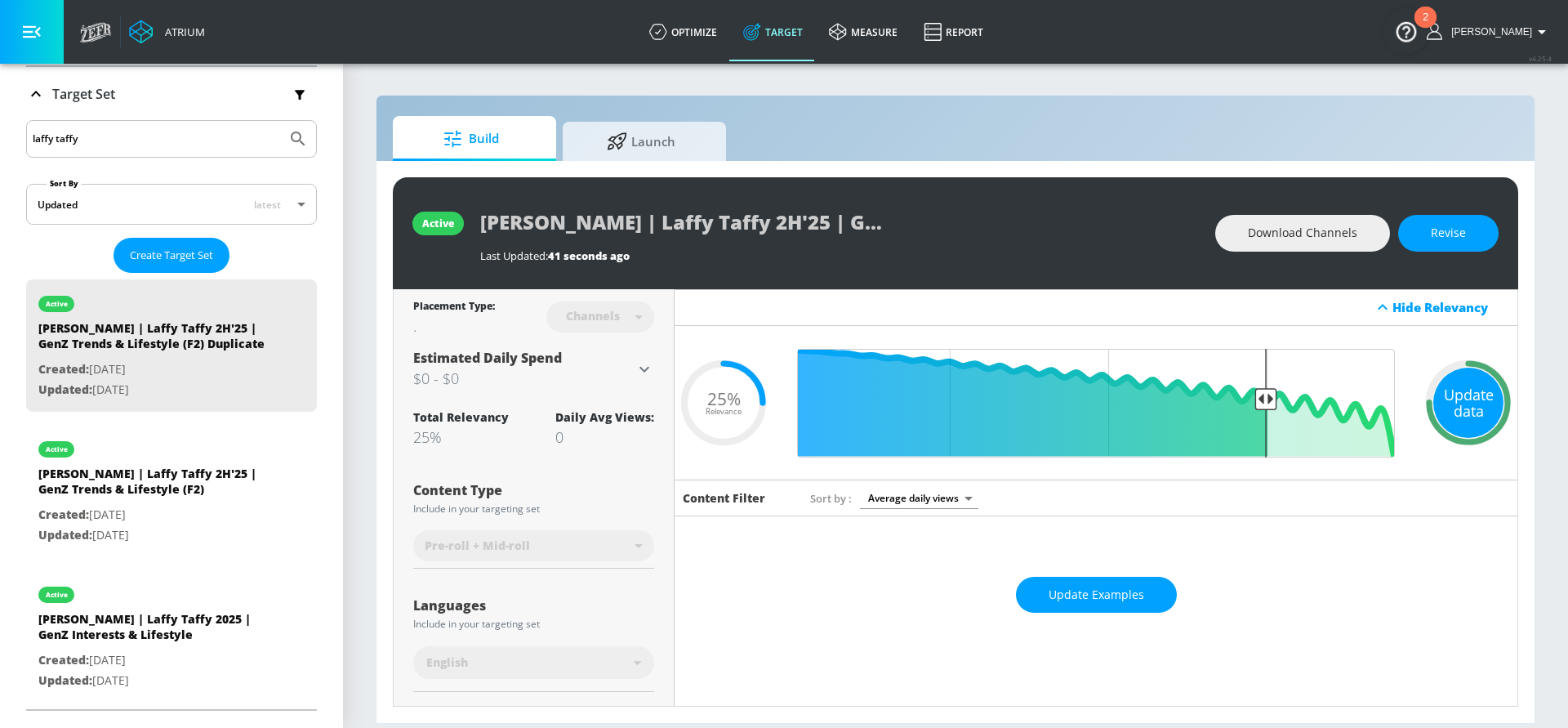
click at [1456, 395] on div "Update data" at bounding box center [1468, 403] width 70 height 70
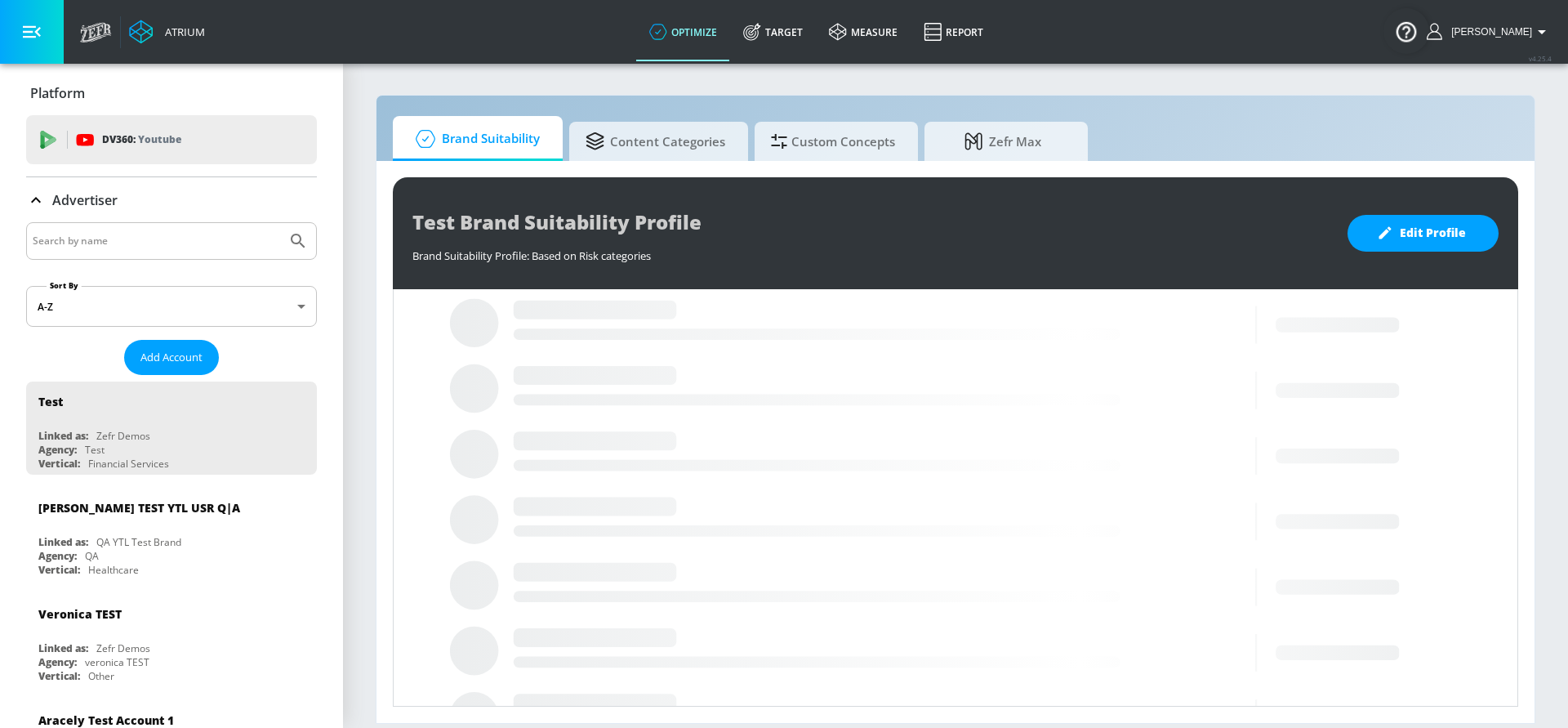
click at [163, 241] on input "Search by name" at bounding box center [156, 241] width 248 height 21
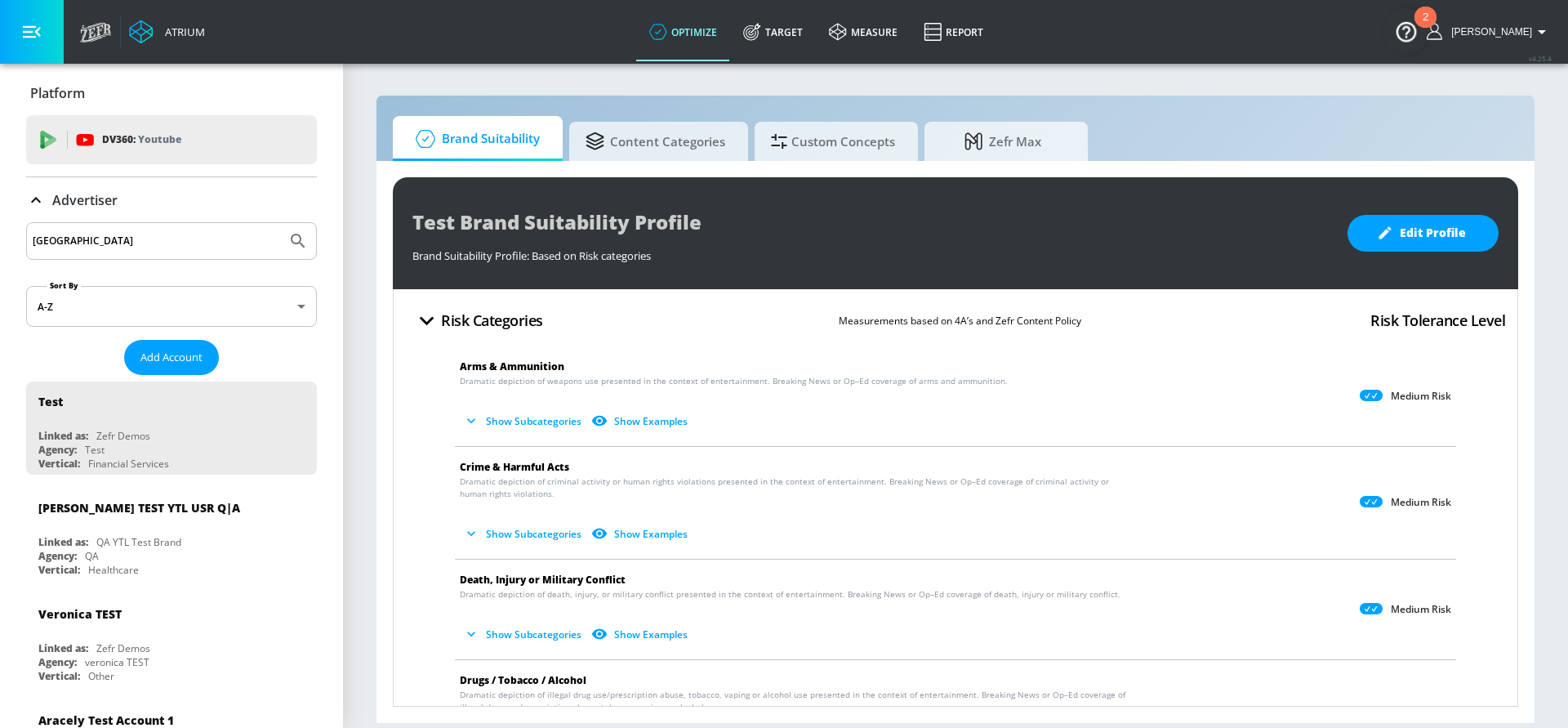
type input "[GEOGRAPHIC_DATA]"
click at [280, 222] on button "Submit Search" at bounding box center [298, 240] width 36 height 36
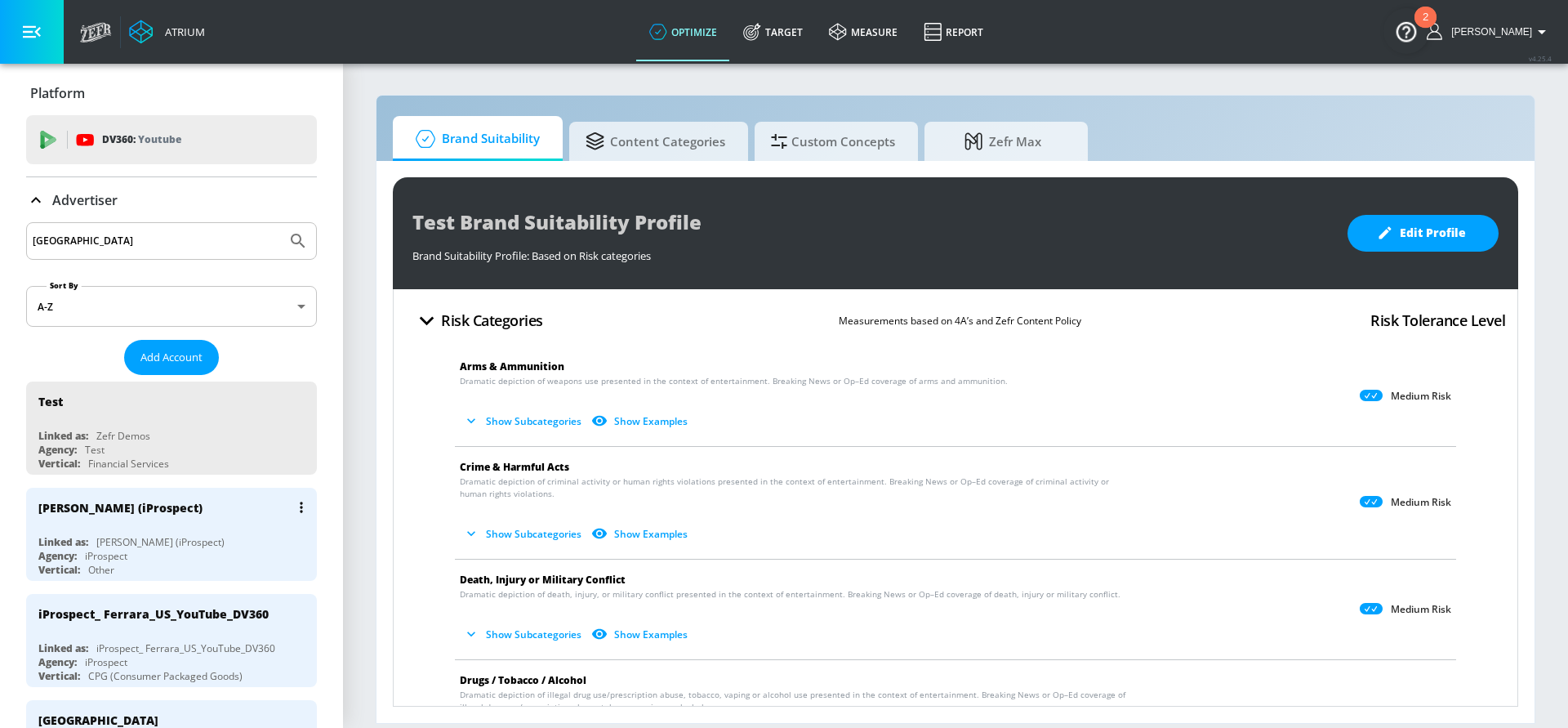
click at [98, 548] on div "iProspect" at bounding box center [106, 555] width 43 height 14
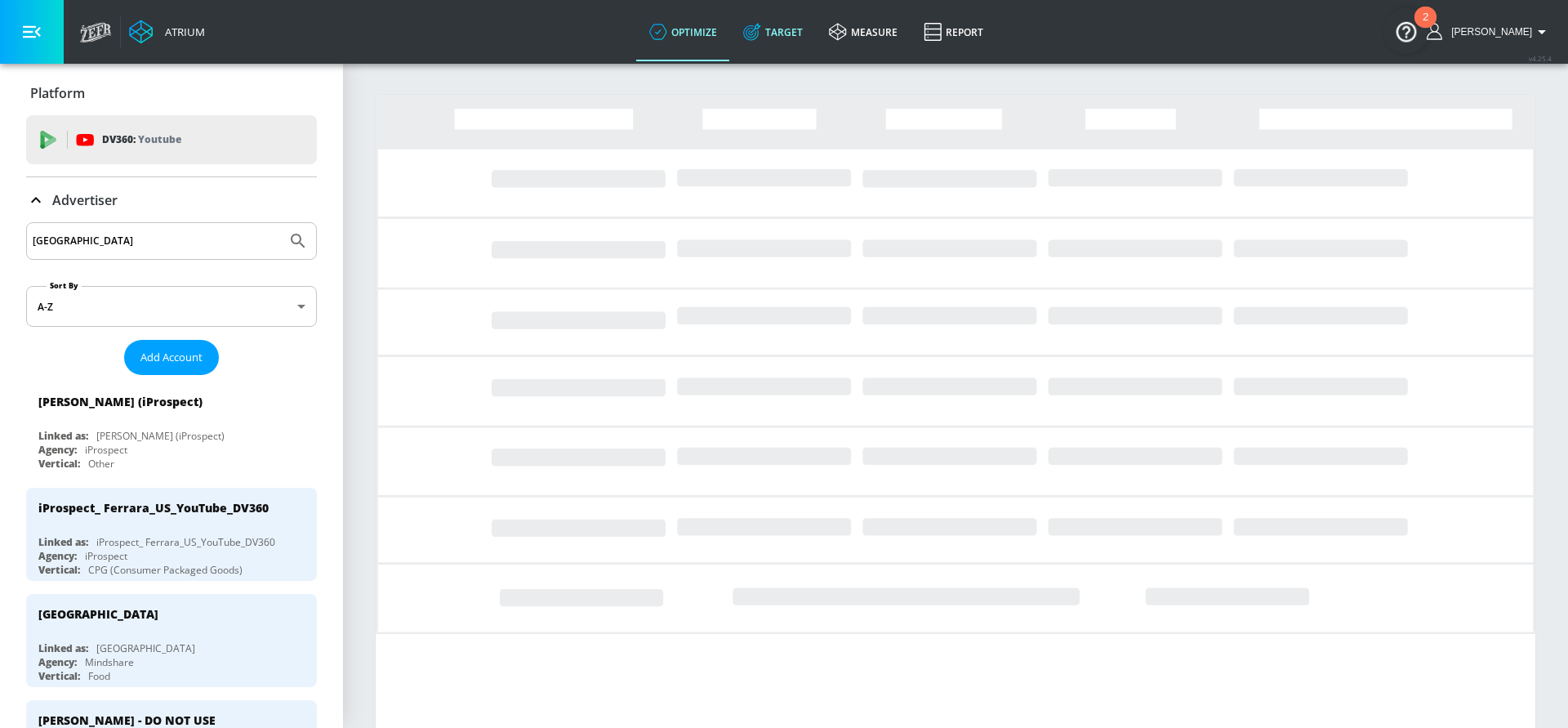
click at [761, 31] on icon at bounding box center [752, 31] width 18 height 18
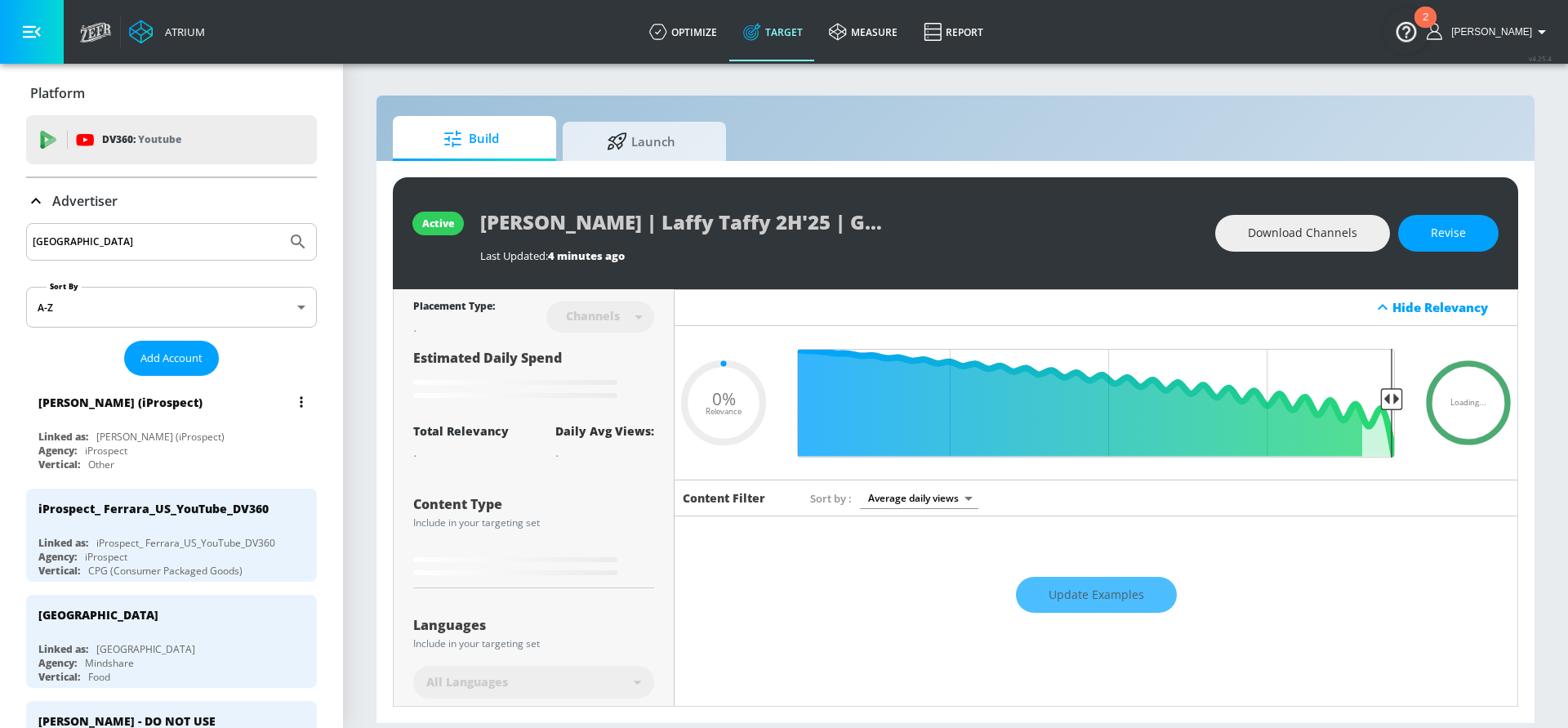
click at [138, 432] on div "[PERSON_NAME] (iProspect)" at bounding box center [160, 436] width 128 height 14
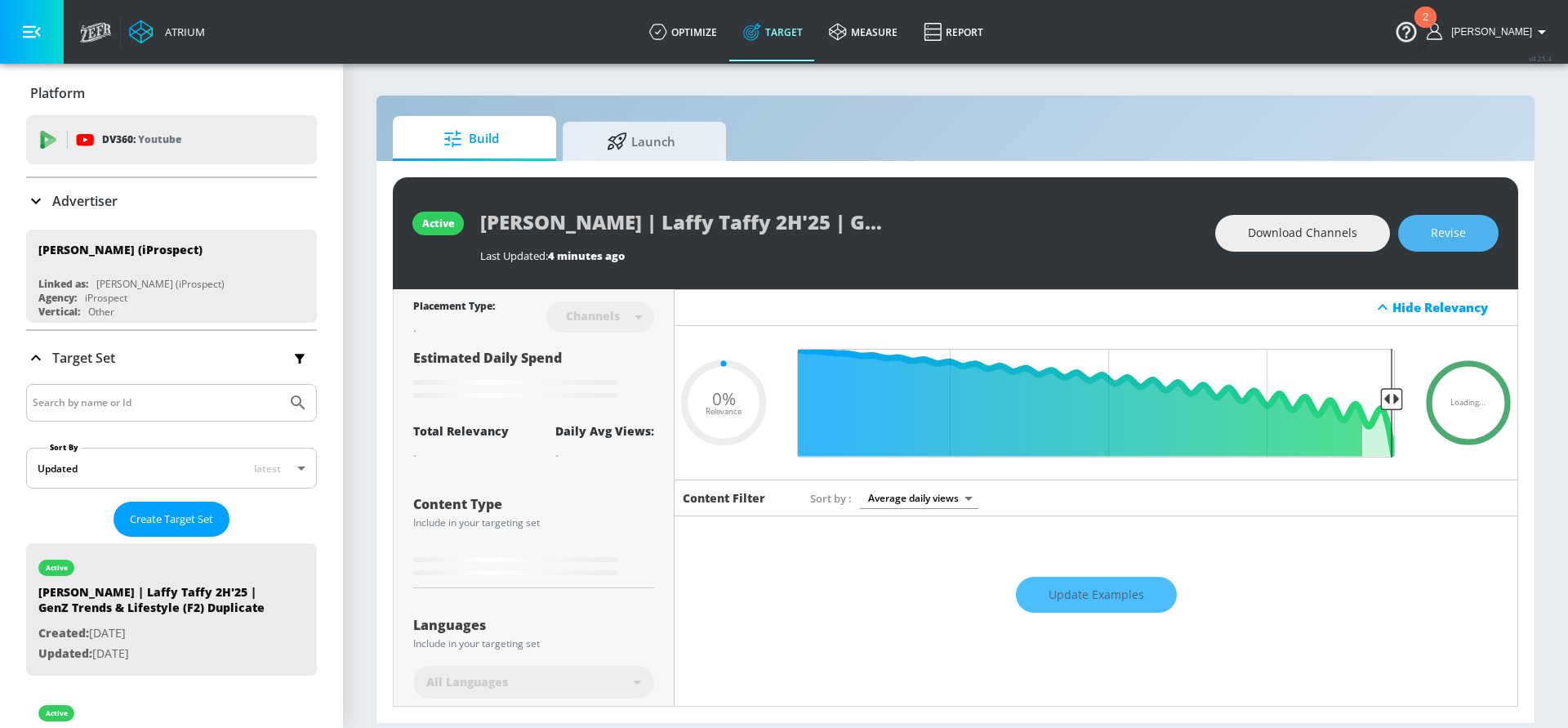
click at [1470, 233] on button "Revise" at bounding box center [1448, 233] width 101 height 37
type input "0.05"
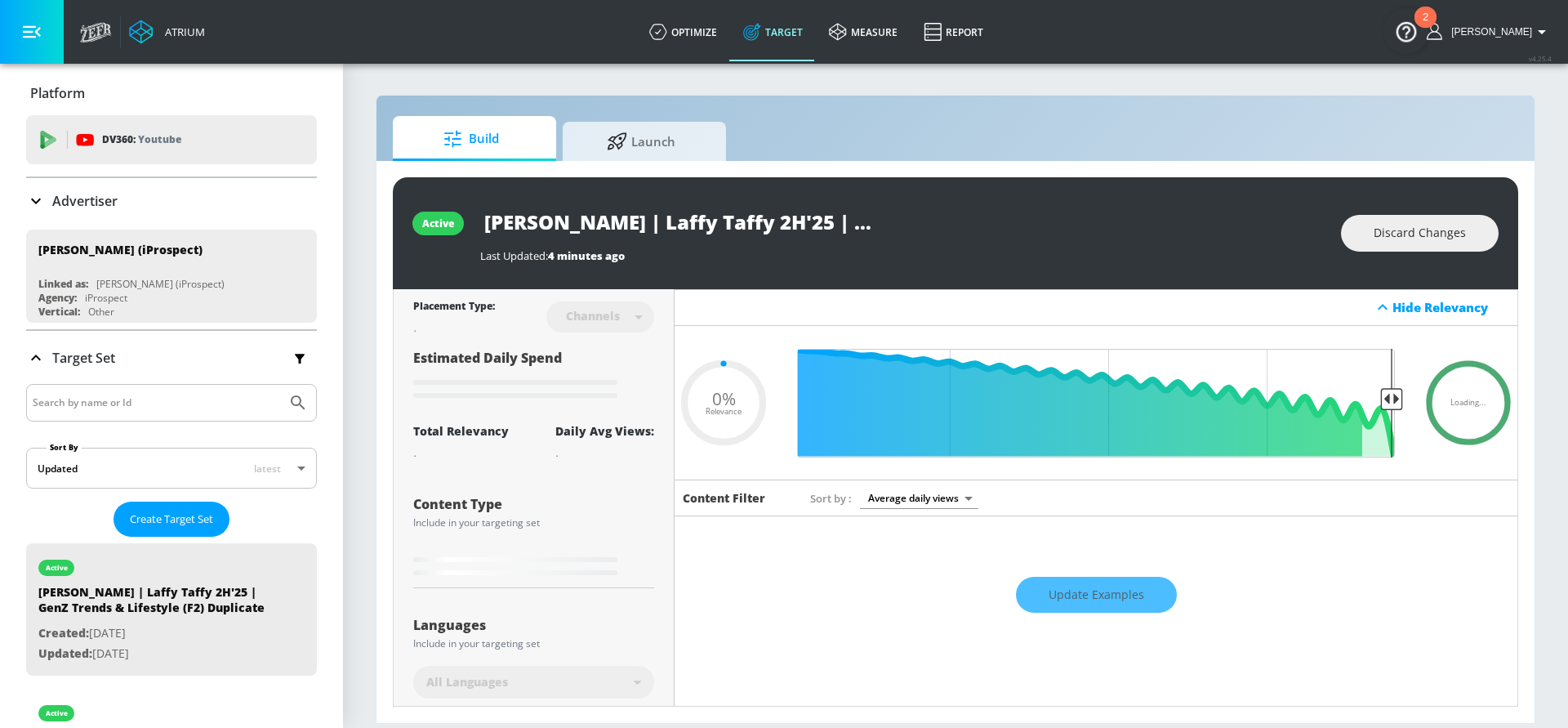
click at [835, 227] on input "[PERSON_NAME] | Laffy Taffy 2H'25 | GenZ Trends & Lifestyle (F2) Duplicate" at bounding box center [684, 222] width 408 height 37
drag, startPoint x: 793, startPoint y: 216, endPoint x: 1028, endPoint y: 200, distance: 235.5
click at [1028, 200] on div "active [PERSON_NAME] | Laffy Taffy 2H'25 | GenZ Trends & Lifestyle (F2) Duplica…" at bounding box center [955, 233] width 1125 height 112
click at [841, 216] on input "[PERSON_NAME] | Laffy Taffy 2H'25 | GenZ Trends & Lifestyle (F2) Duplicate" at bounding box center [684, 222] width 408 height 37
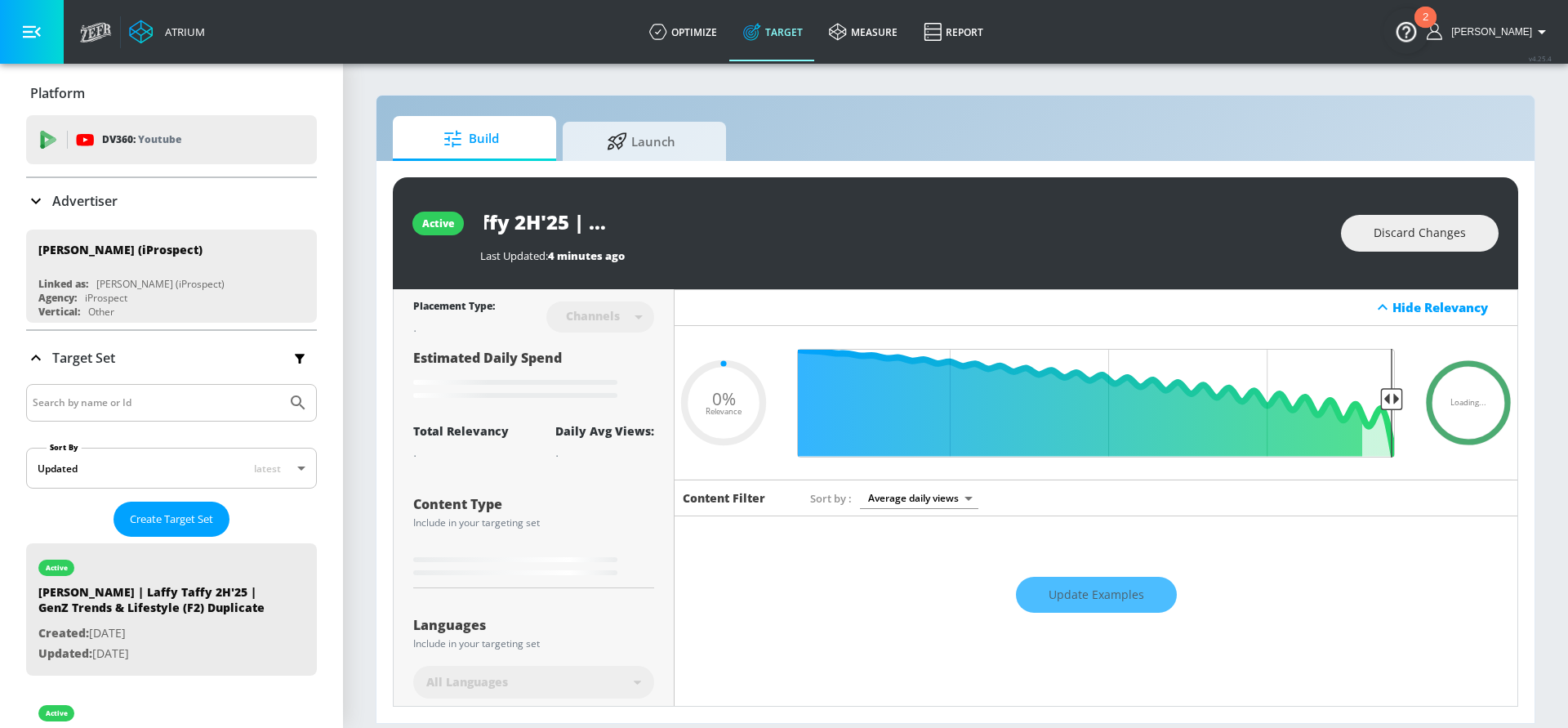
drag, startPoint x: 788, startPoint y: 221, endPoint x: 936, endPoint y: 208, distance: 148.6
click at [935, 211] on div "[PERSON_NAME] | Laffy Taffy 2H'25 | GenZ Trends & Lifestyle (F2) Duplicate" at bounding box center [902, 222] width 844 height 37
type input "[PERSON_NAME] | Laffy Taffy 2H'25 | GenZ Trends & Lifestyle (F2) -"
type input "0.05"
type input "[PERSON_NAME] | Laffy Taffy 2H'25 | GenZ Trends & Lifestyle (F2) -"
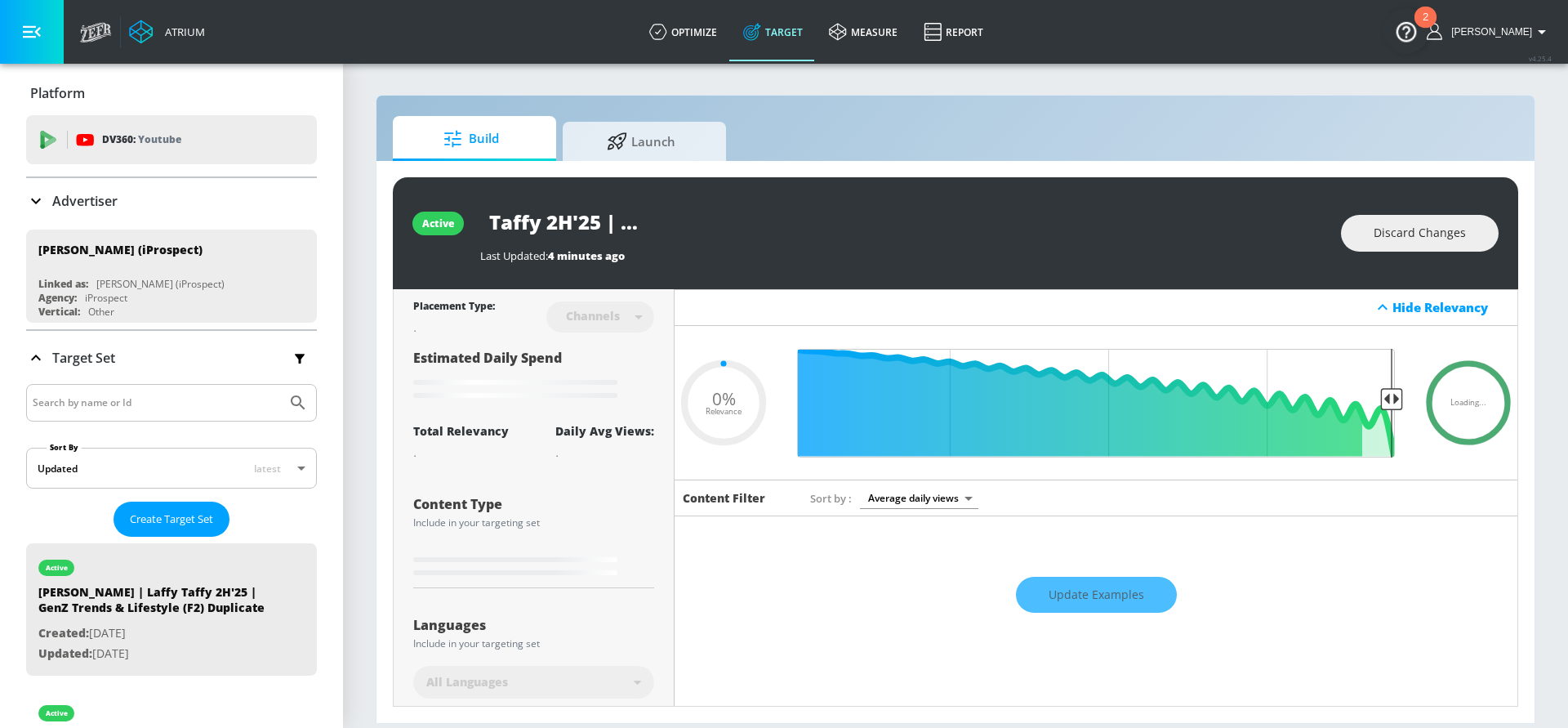
type input "0.05"
type input "[PERSON_NAME] | Laffy Taffy 2H'25 | GenZ Trends & Lifestyle (F2) - C"
type input "0.05"
type input "[PERSON_NAME] | Laffy Taffy 2H'25 | GenZ Trends & Lifestyle (F2) - Ch"
type input "0.05"
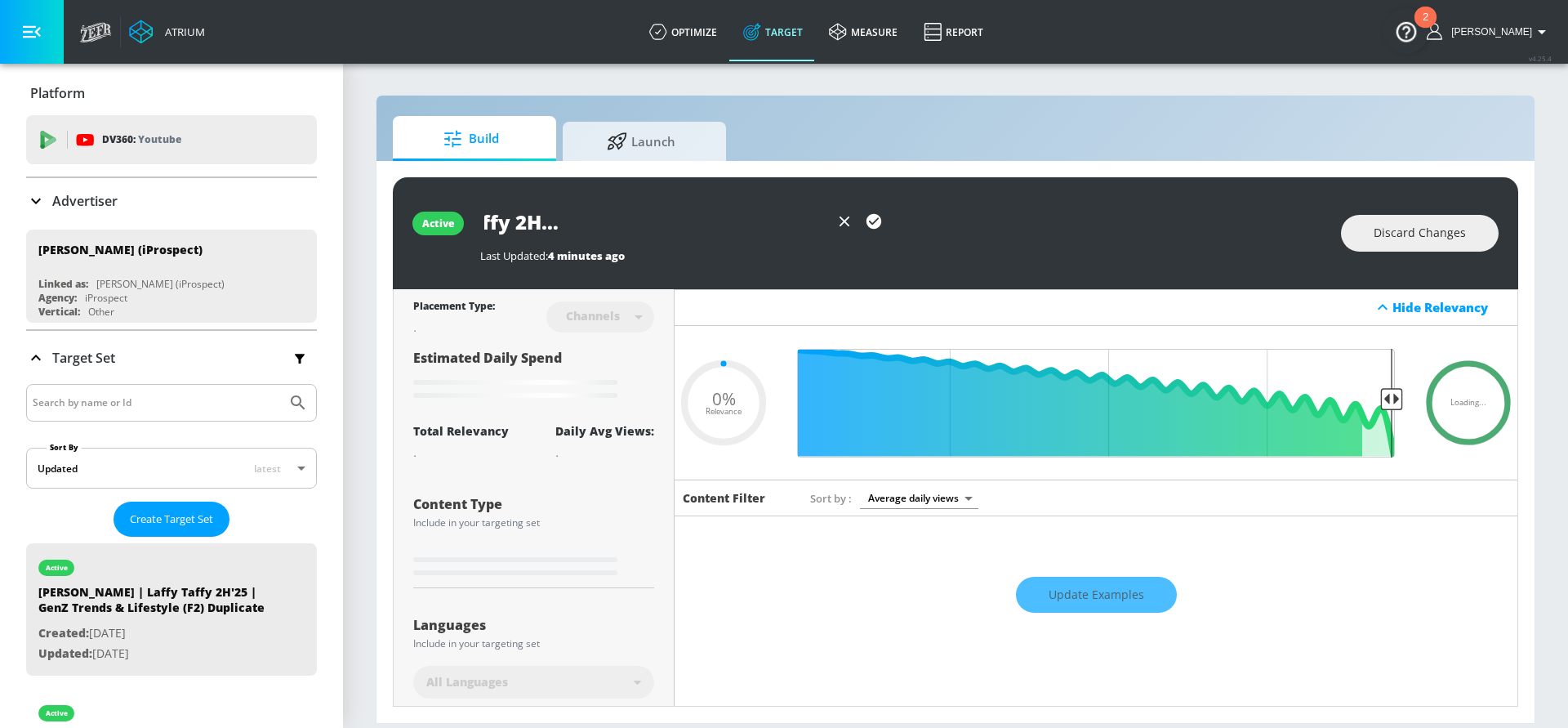
type input "[PERSON_NAME] | Laffy Taffy 2H'25 | GenZ Trends & Lifestyle (F2) - Cha"
type input "0.05"
type input "[PERSON_NAME] | Laffy Taffy 2H'25 | GenZ Trends & Lifestyle (F2) - [PERSON_NAME]"
type input "0.05"
type input "[PERSON_NAME] | Laffy Taffy 2H'25 | GenZ Trends & Lifestyle (F2) - [PERSON_NAME]"
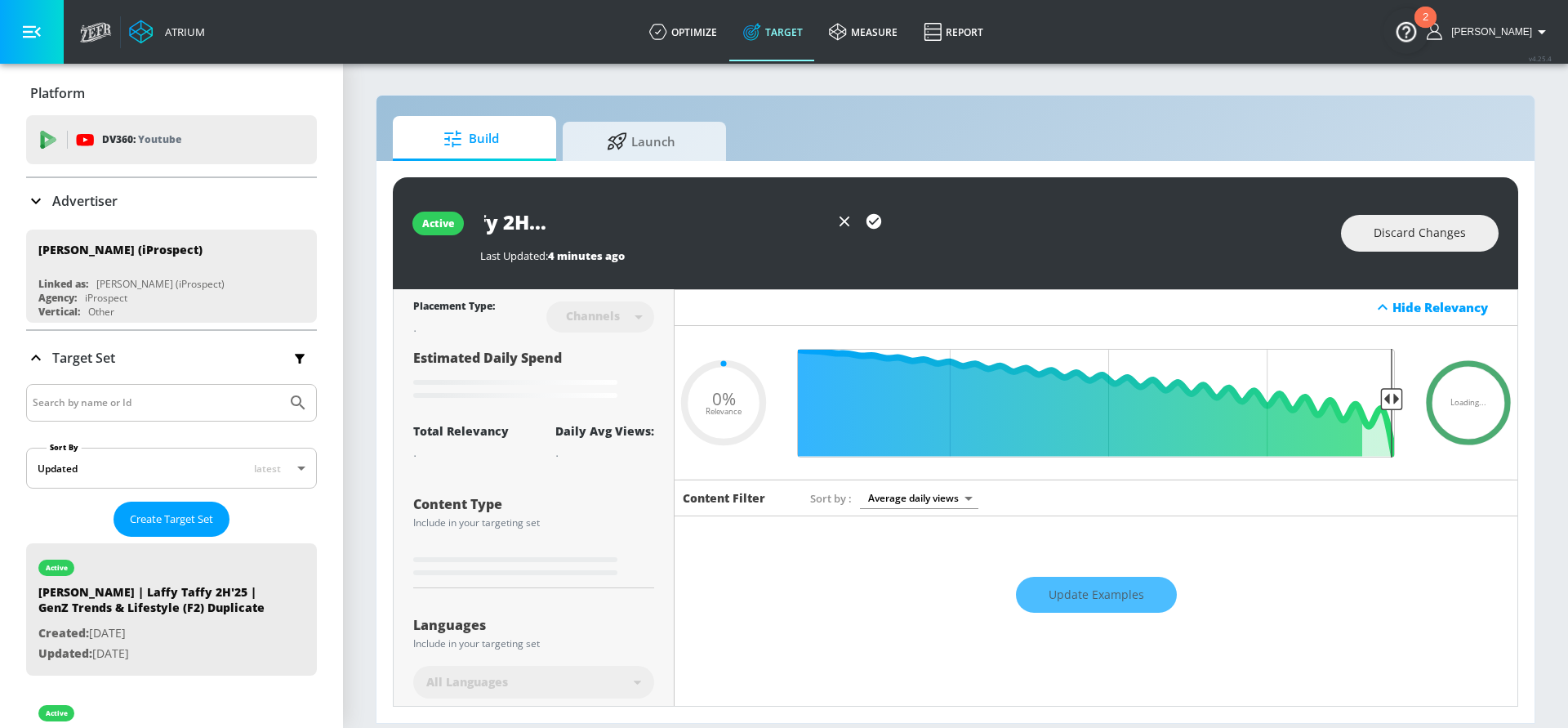
type input "0.05"
type input "[PERSON_NAME] | Laffy Taffy 2H'25 | GenZ Trends & Lifestyle (F2) - Channe"
type input "0.05"
type input "[PERSON_NAME] | Laffy Taffy 2H'25 | GenZ Trends & Lifestyle (F2) - Channel"
type input "0.05"
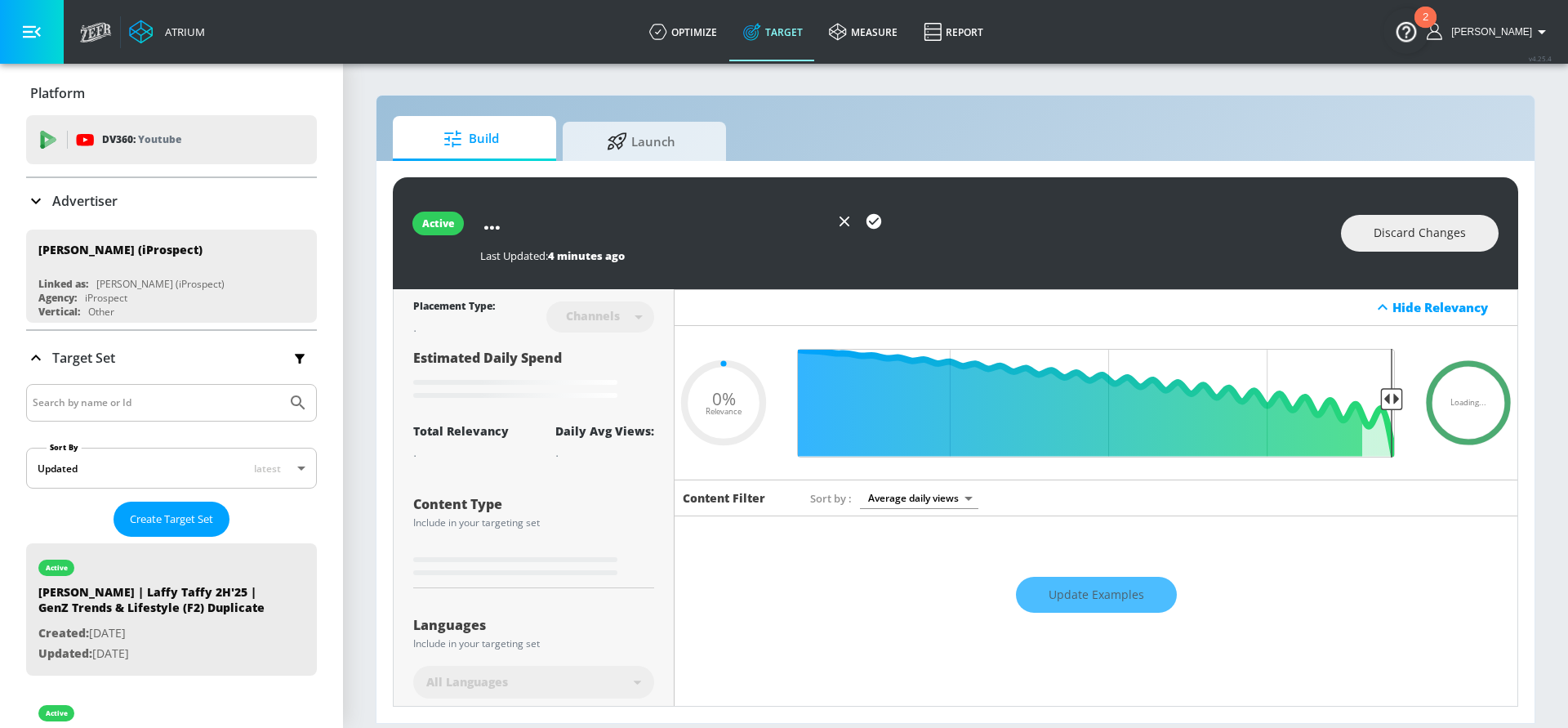
type input "[PERSON_NAME] | Laffy Taffy 2H'25 | GenZ Trends & Lifestyle (F2) - Channel"
type input "0.05"
type input "[PERSON_NAME] | Laffy Taffy 2H'25 | GenZ Trends & Lifestyle (F2) - Channel T"
type input "0.05"
type input "[PERSON_NAME] | Laffy Taffy 2H'25 | GenZ Trends & Lifestyle (F2) - Channel Ta"
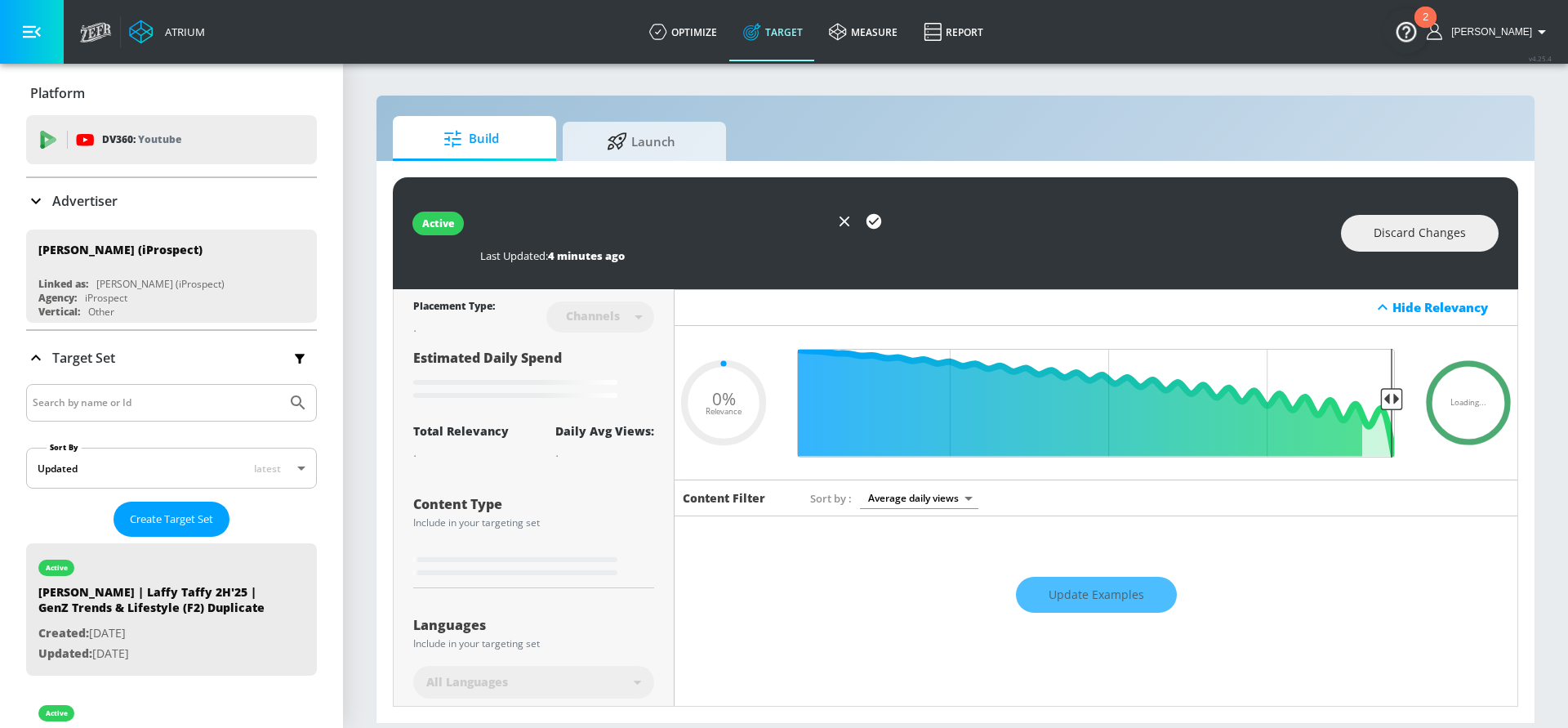
type input "0.05"
type input "[PERSON_NAME] | Laffy Taffy 2H'25 | GenZ Trends & Lifestyle (F2) - Channel Tar"
type input "0.05"
type input "[PERSON_NAME] | Laffy Taffy 2H'25 | GenZ Trends & Lifestyle (F2) - Channel Targ"
type input "0.05"
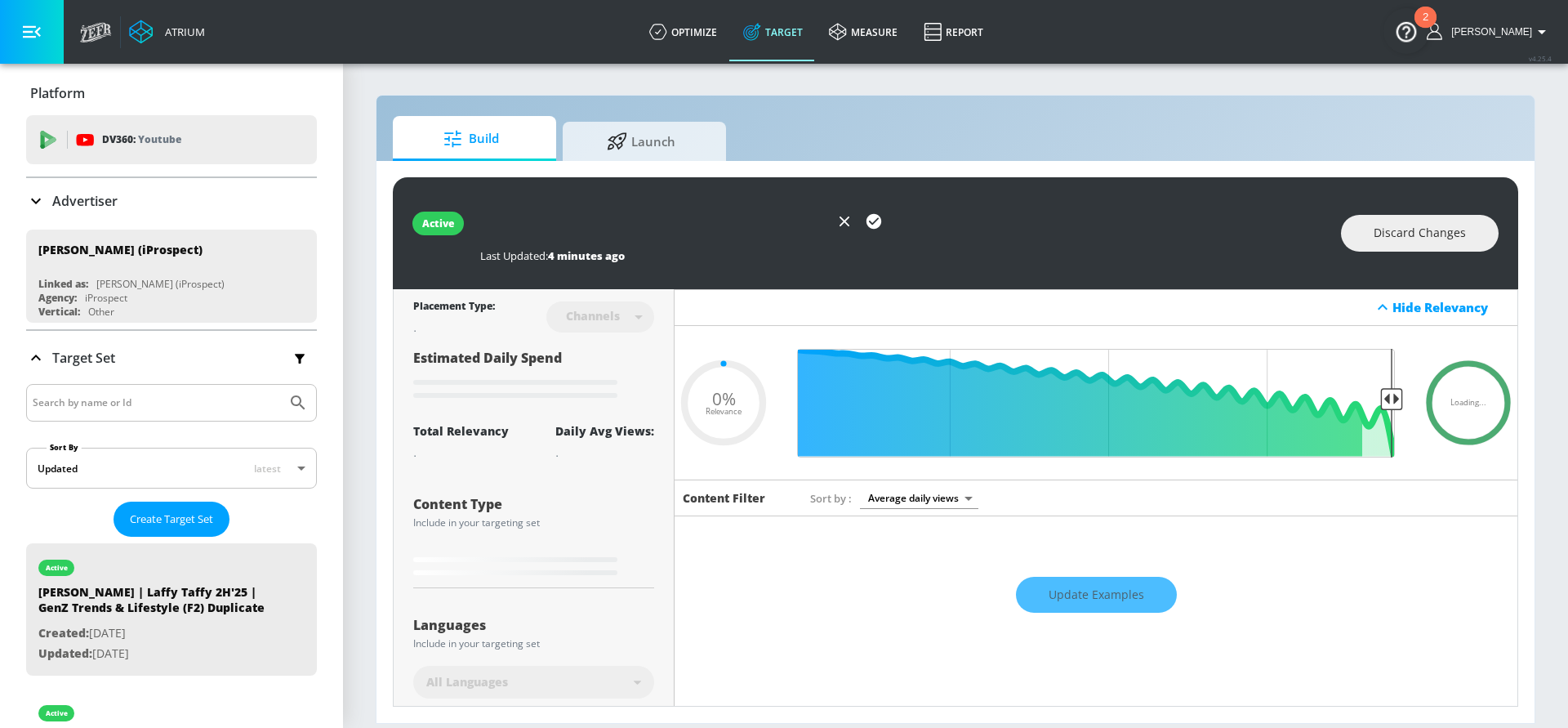
type input "[PERSON_NAME] | Laffy Taffy 2H'25 | GenZ Trends & Lifestyle (F2) - Channel Targe"
type input "0.05"
type input "[PERSON_NAME] | Laffy Taffy 2H'25 | GenZ Trends & Lifestyle (F2) - Channel Targ…"
type input "0.05"
type input "[PERSON_NAME] | Laffy Taffy 2H'25 | GenZ Trends & Lifestyle (F2) - Channel Targ…"
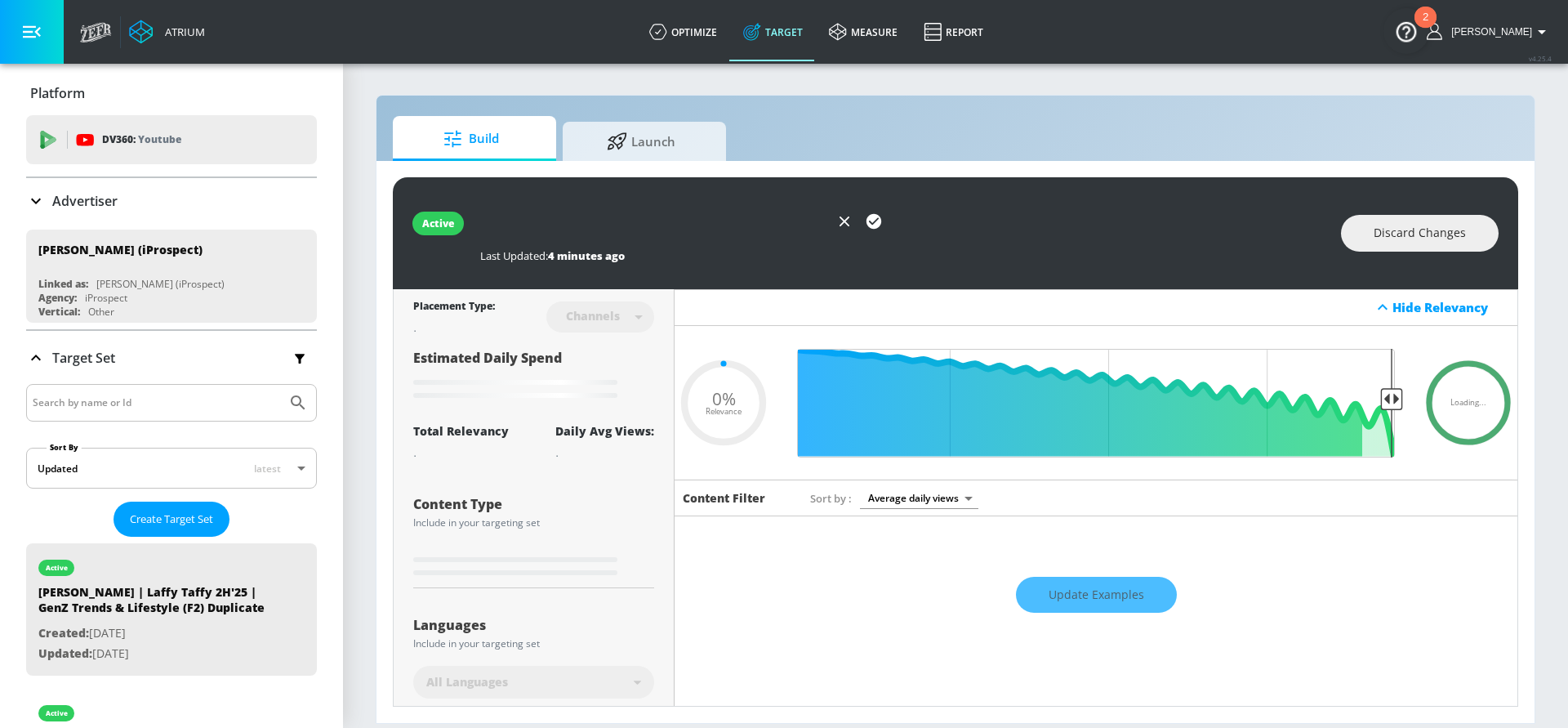
type input "0.05"
type input "[PERSON_NAME] | Laffy Taffy 2H'25 | GenZ Trends & Lifestyle (F2) - Channel Targ…"
type input "0.05"
type input "[PERSON_NAME] | Laffy Taffy 2H'25 | GenZ Trends & Lifestyle (F2) - Channel Targ…"
type input "0.05"
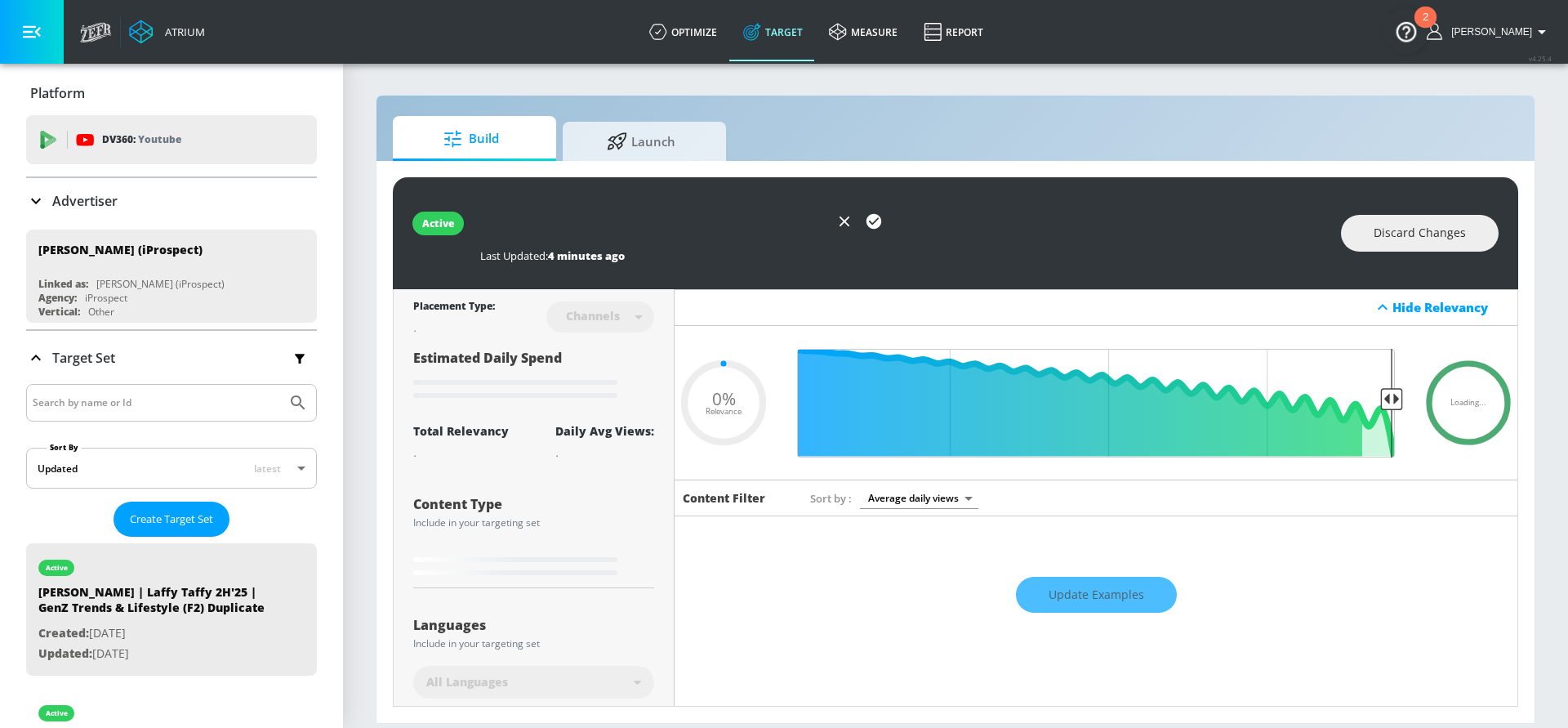
scroll to position [0, 423]
type input "[PERSON_NAME] | Laffy Taffy 2H'25 | GenZ Trends & Lifestyle (F2) - Channel Targ…"
click at [873, 222] on icon "button" at bounding box center [873, 222] width 18 height 18
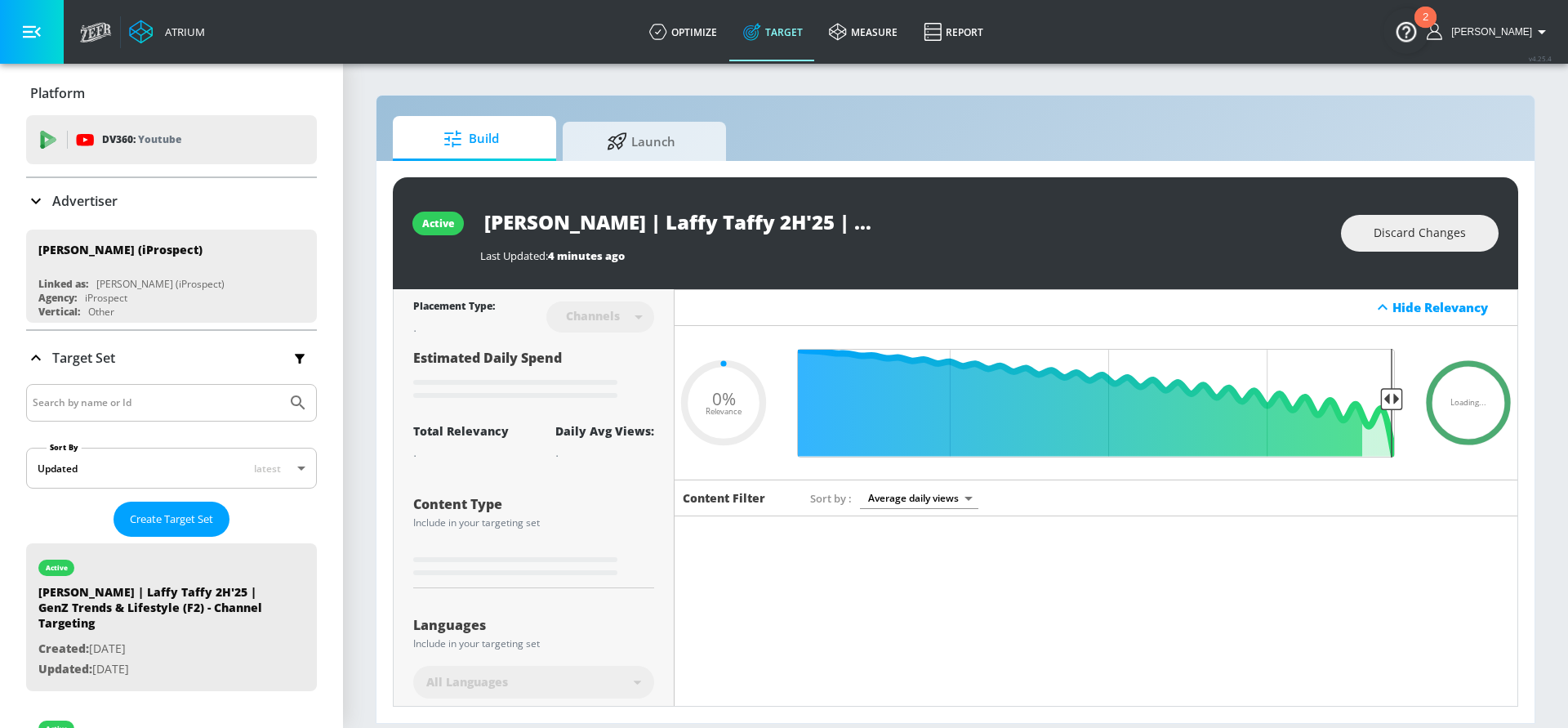
type input "0.05"
type input "[PERSON_NAME] | Laffy Taffy 2H'25 | GenZ Trends & Lifestyle (F2) Duplicate"
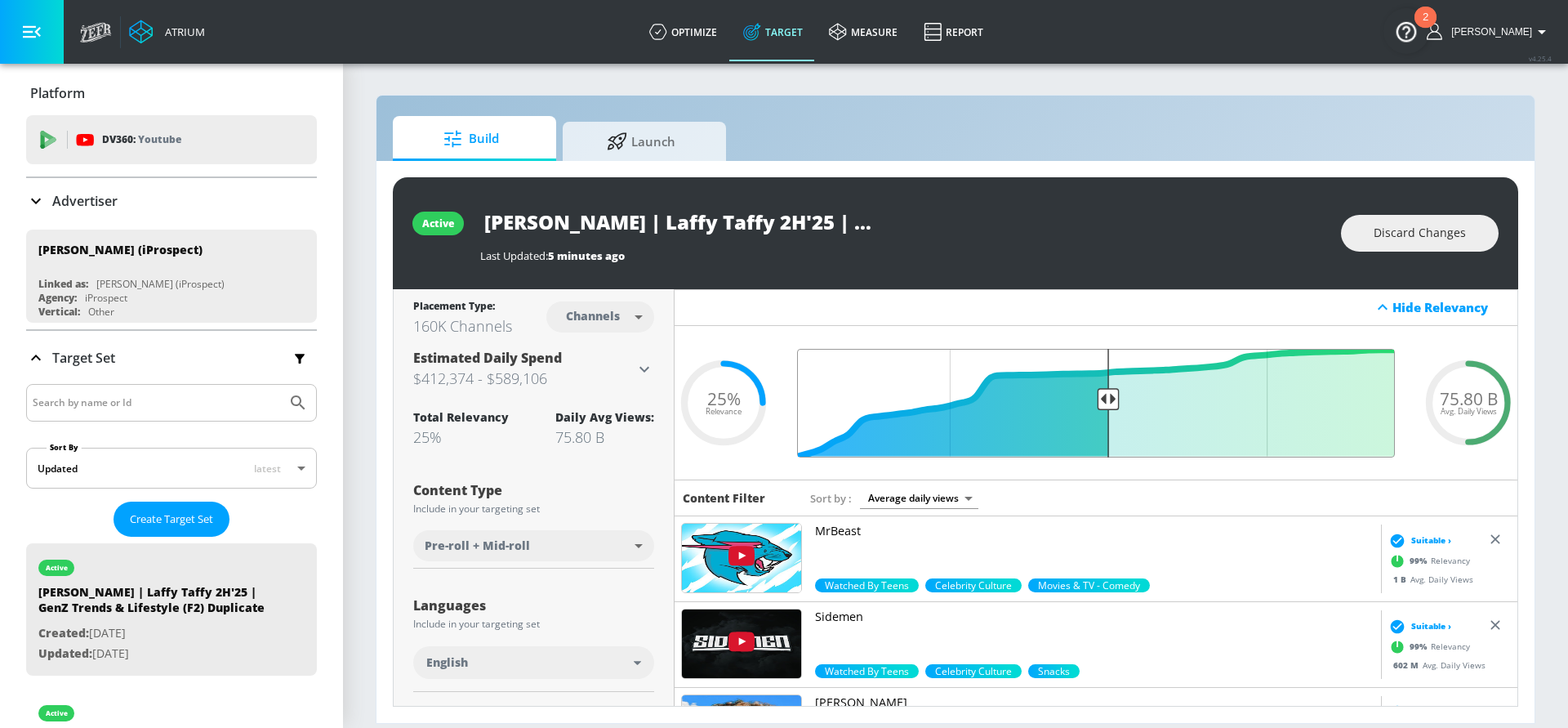
drag, startPoint x: 1262, startPoint y: 393, endPoint x: 1107, endPoint y: 393, distance: 155.0
type input "0.5"
click at [1107, 393] on input "Final Threshold" at bounding box center [1096, 402] width 614 height 108
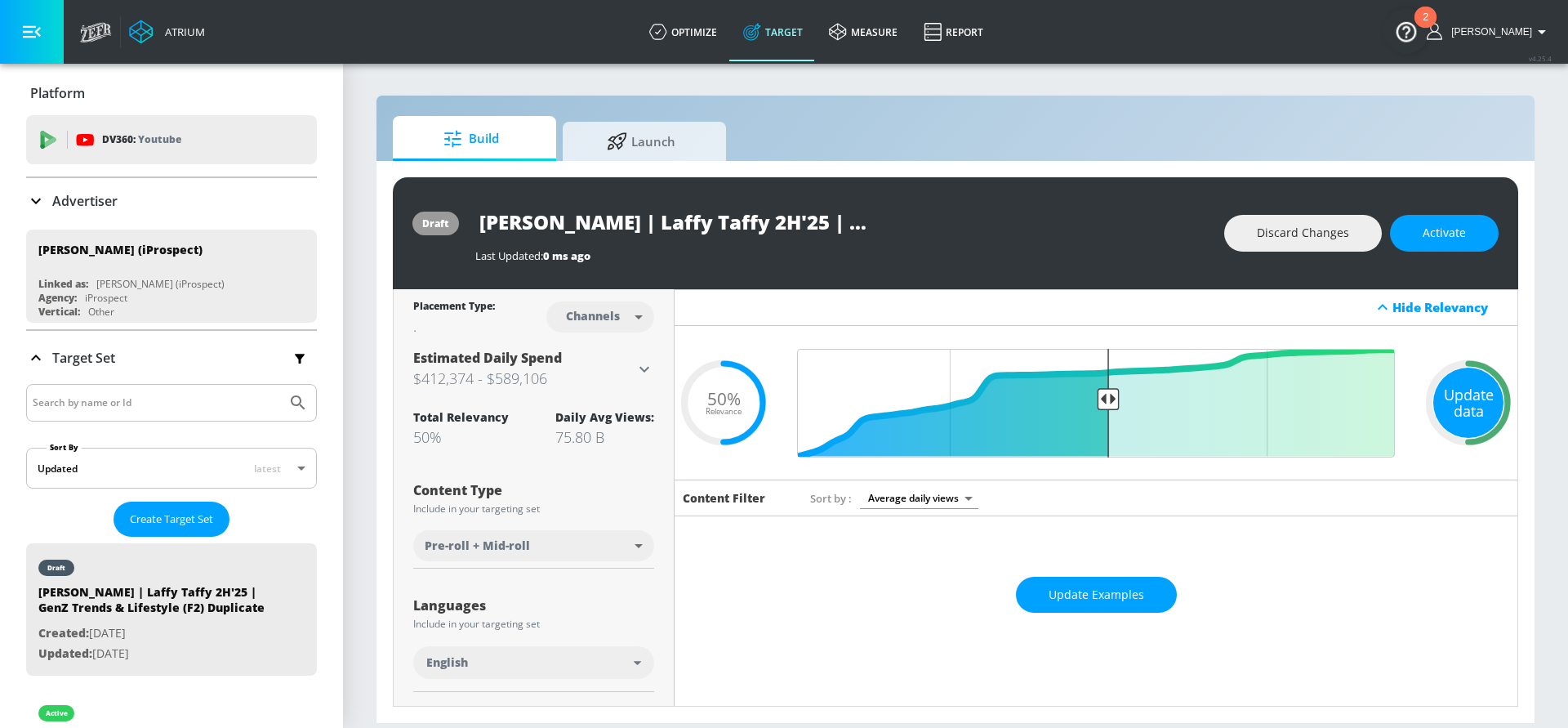
click at [1494, 407] on div "Update data" at bounding box center [1468, 403] width 70 height 70
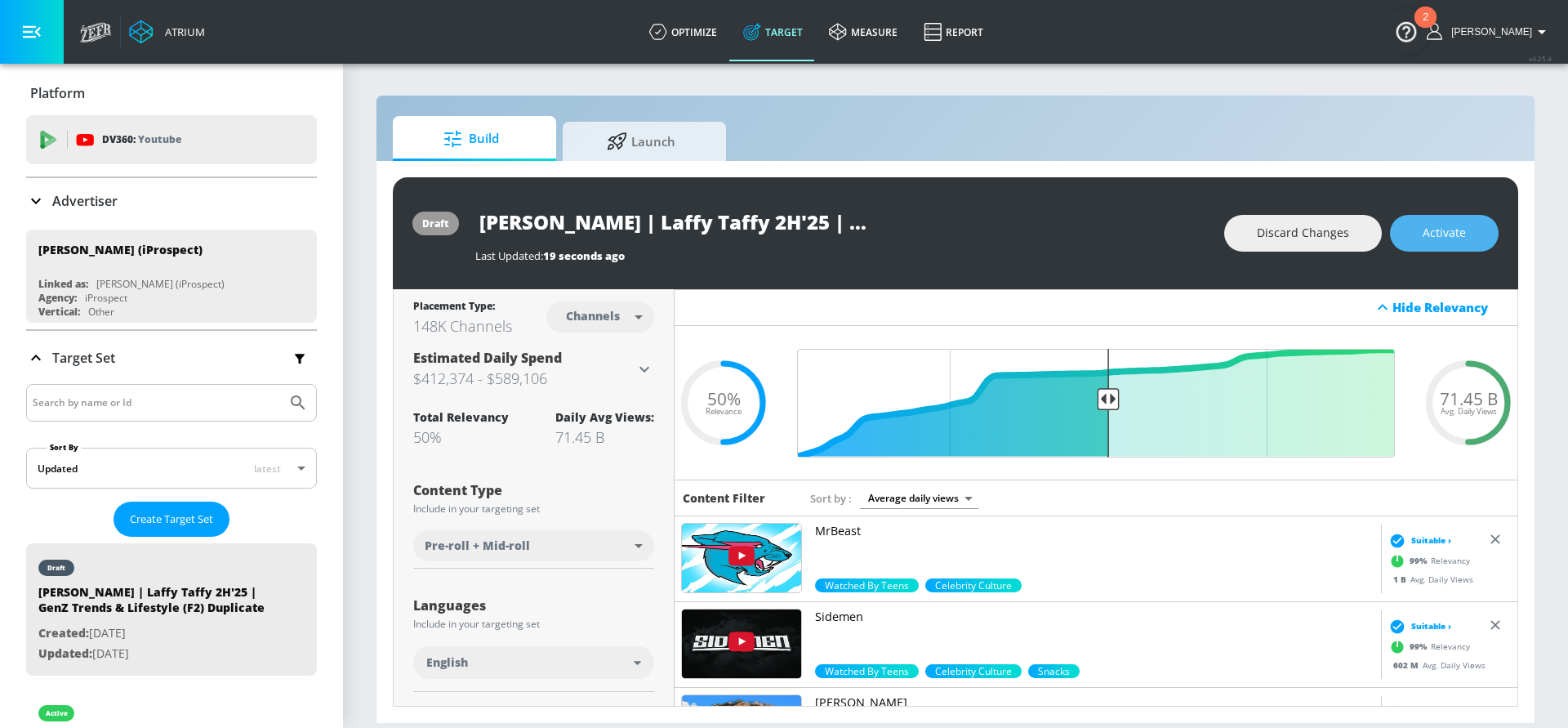
click at [1430, 231] on span "Activate" at bounding box center [1444, 232] width 43 height 20
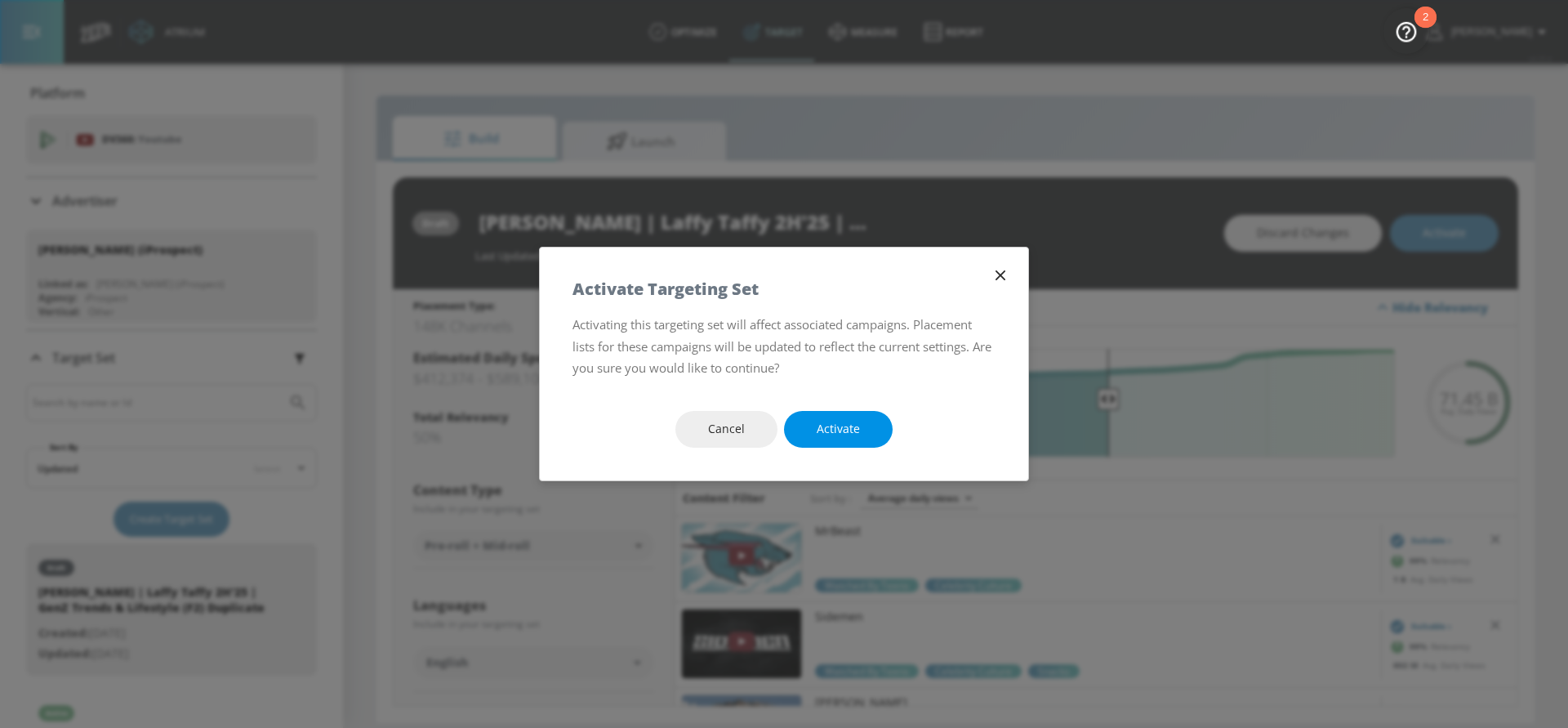
click at [838, 421] on span "Activate" at bounding box center [838, 428] width 43 height 20
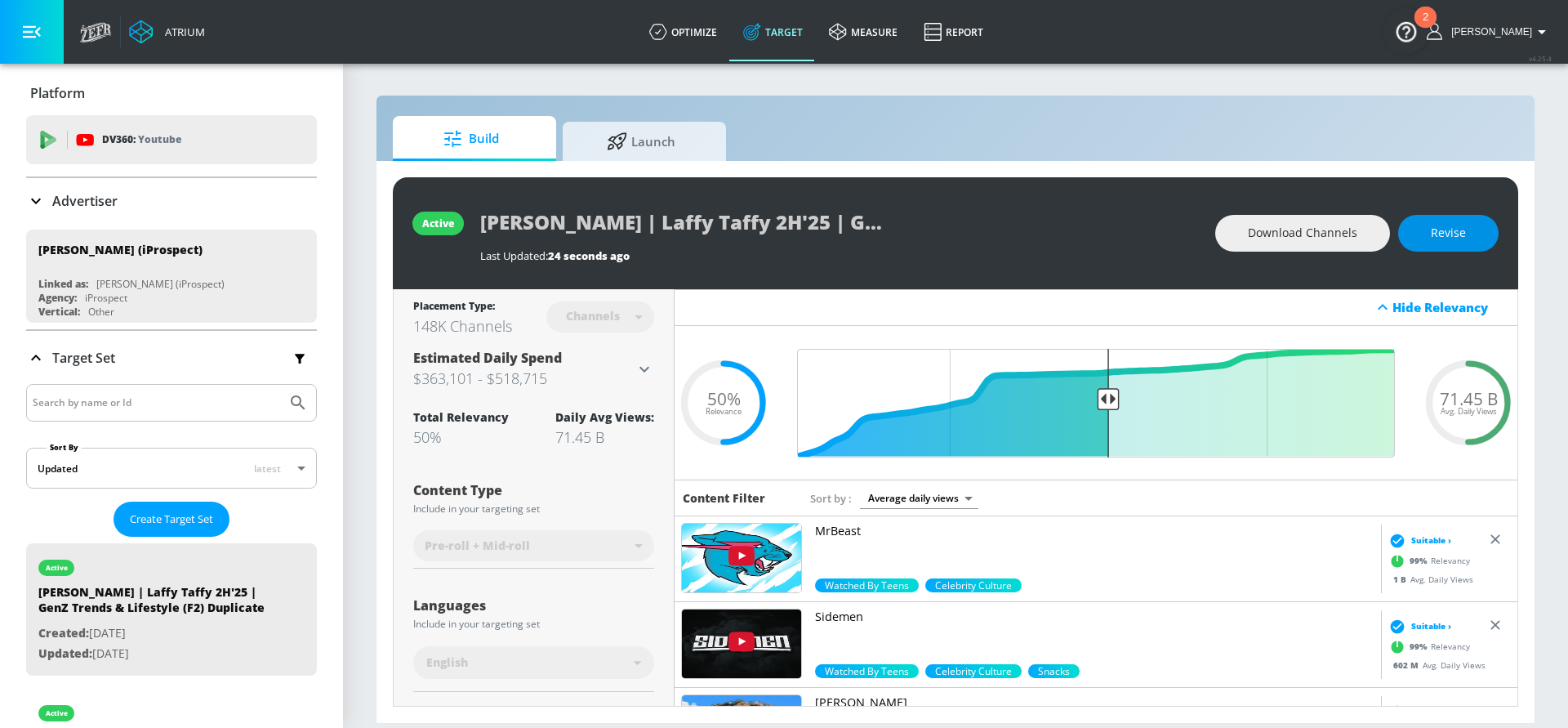
click at [1442, 236] on span "Revise" at bounding box center [1448, 232] width 35 height 20
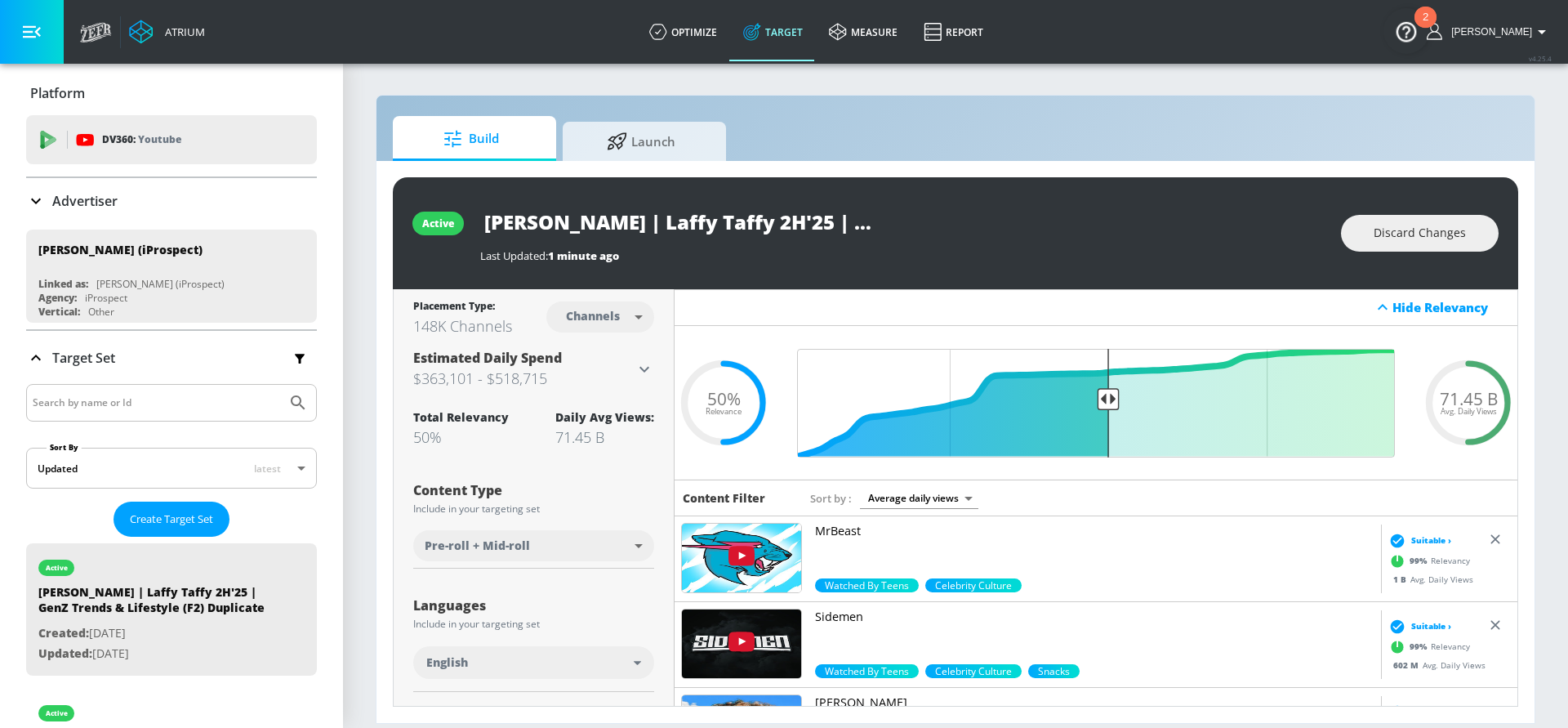
click at [799, 231] on input "[PERSON_NAME] | Laffy Taffy 2H'25 | GenZ Trends & Lifestyle (F2) Duplicate" at bounding box center [684, 222] width 408 height 37
drag, startPoint x: 817, startPoint y: 223, endPoint x: 846, endPoint y: 223, distance: 29.0
click at [856, 223] on input "[PERSON_NAME] | Laffy Taffy 2H'25 | GenZ Trends & Lifestyle (F2) Duplicate" at bounding box center [684, 222] width 408 height 37
click at [844, 223] on input "[PERSON_NAME] | Laffy Taffy 2H'25 | GenZ Trends & Lifestyle (F2) Duplicate" at bounding box center [684, 222] width 408 height 37
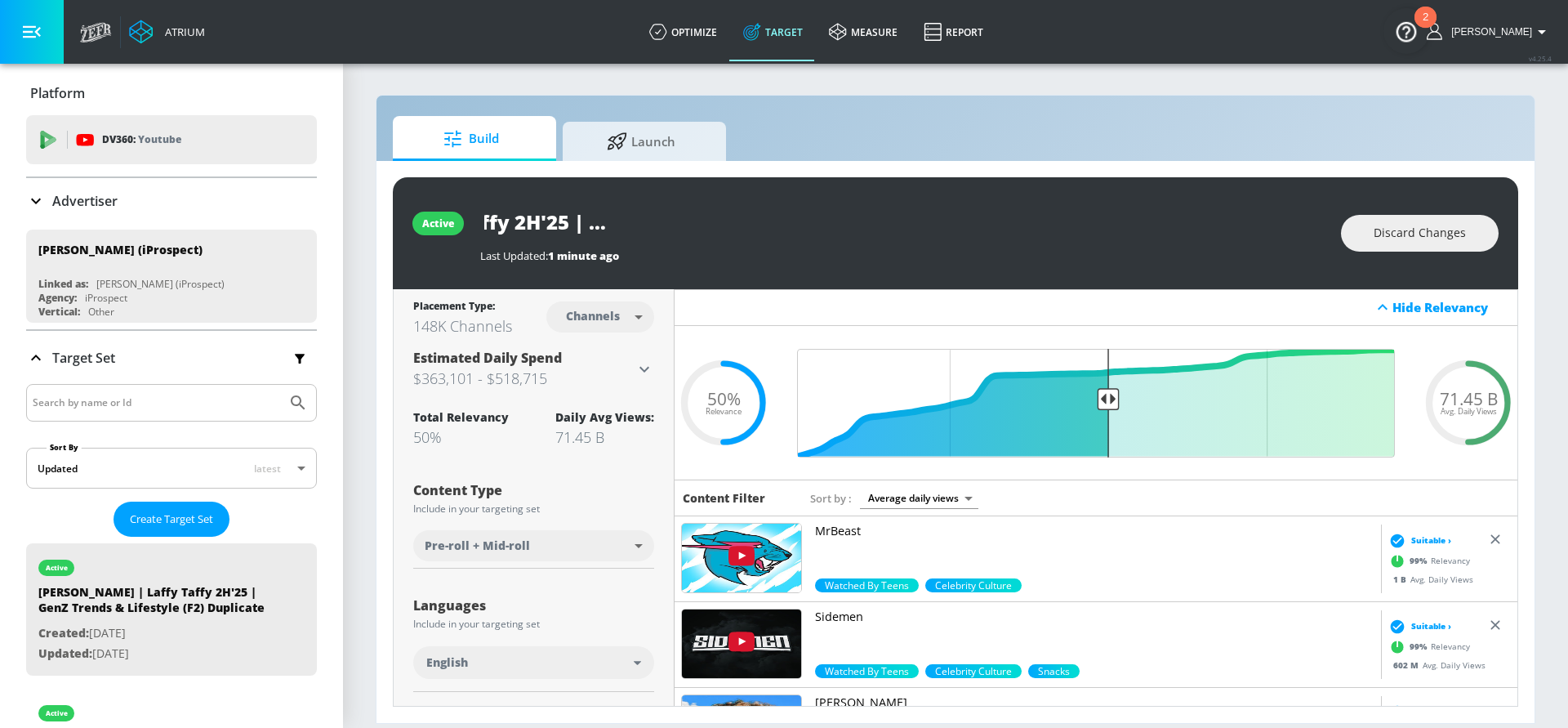
drag, startPoint x: 799, startPoint y: 220, endPoint x: 994, endPoint y: 219, distance: 195.0
click at [990, 219] on div "[PERSON_NAME] | Laffy Taffy 2H'25 | GenZ Trends & Lifestyle (F2) Duplicate" at bounding box center [902, 222] width 844 height 37
type input "[PERSON_NAME] | Laffy Taffy 2H'25 | GenZ Trends & Lifestyle (F2) - Channel Targ…"
click at [874, 221] on icon "button" at bounding box center [873, 221] width 15 height 15
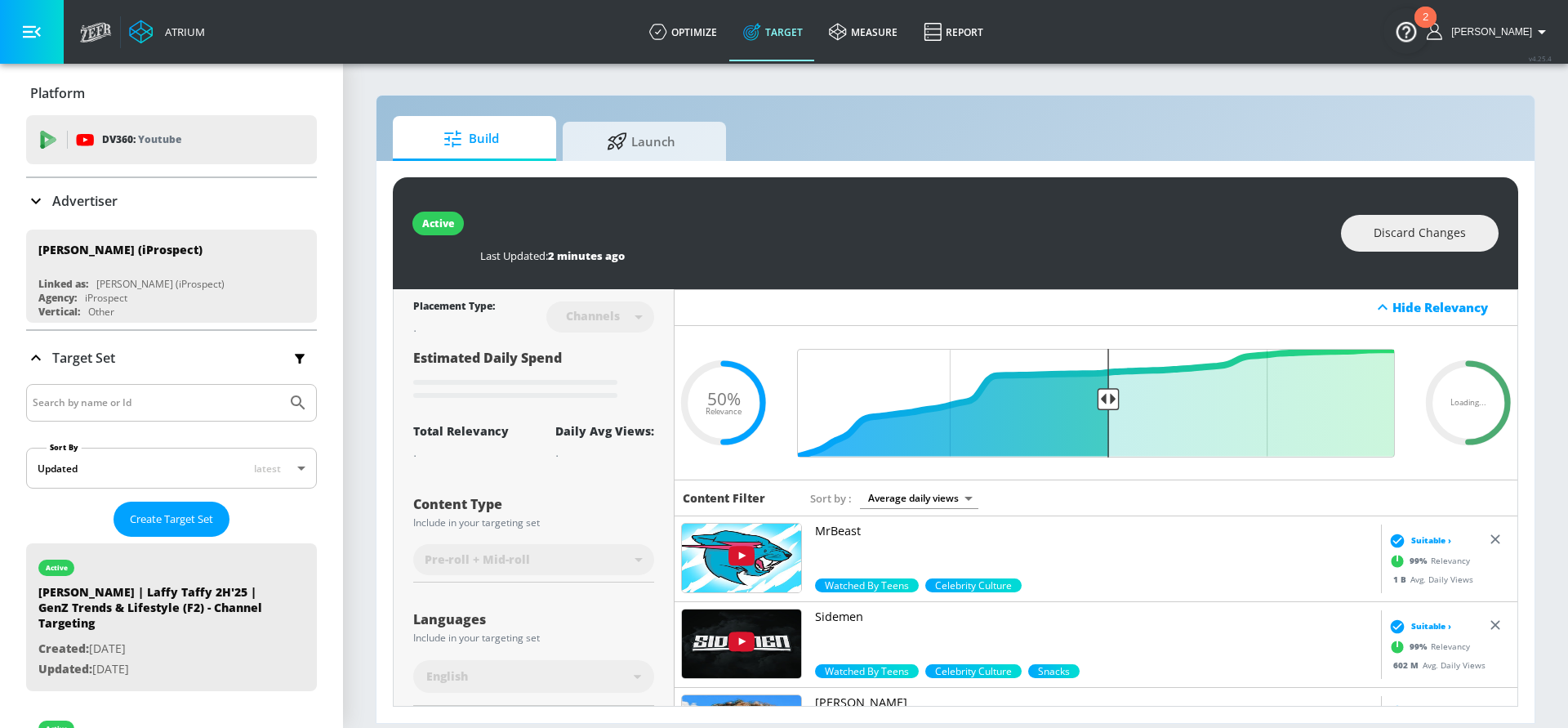
scroll to position [0, 0]
